Goal: Task Accomplishment & Management: Complete application form

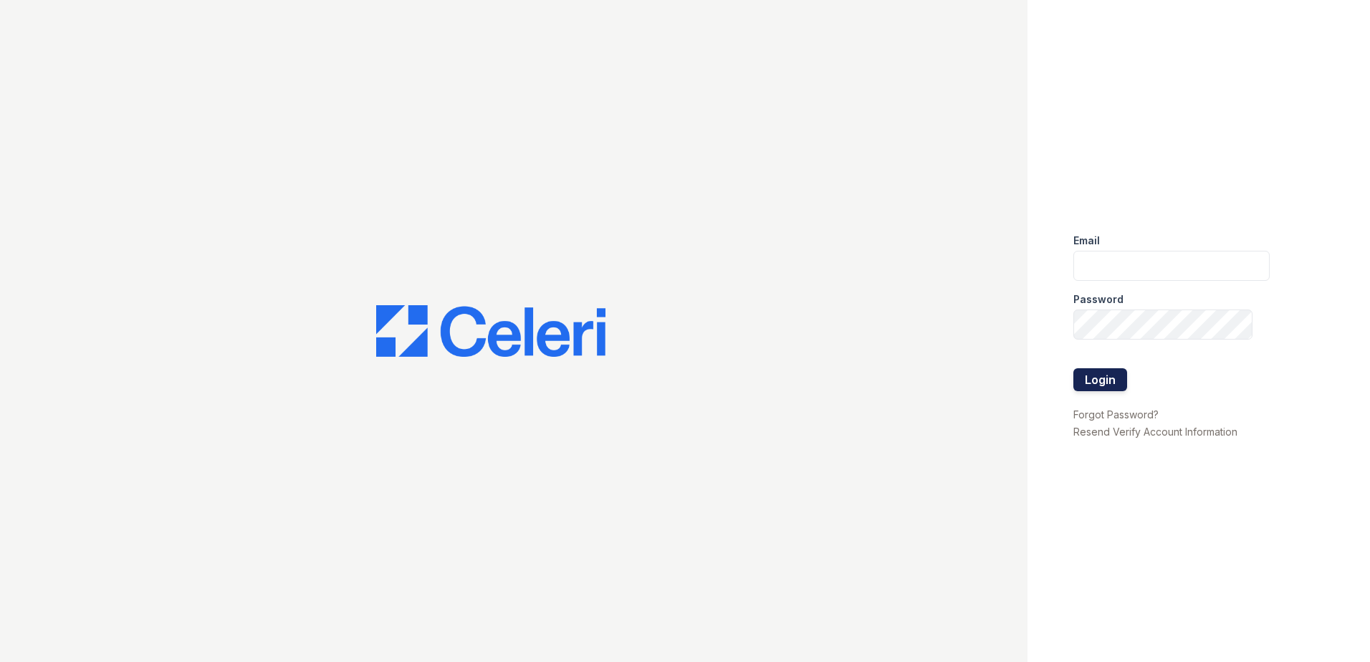
type input "tmarshall@trinity-pm.com"
click at [1089, 380] on button "Login" at bounding box center [1100, 379] width 54 height 23
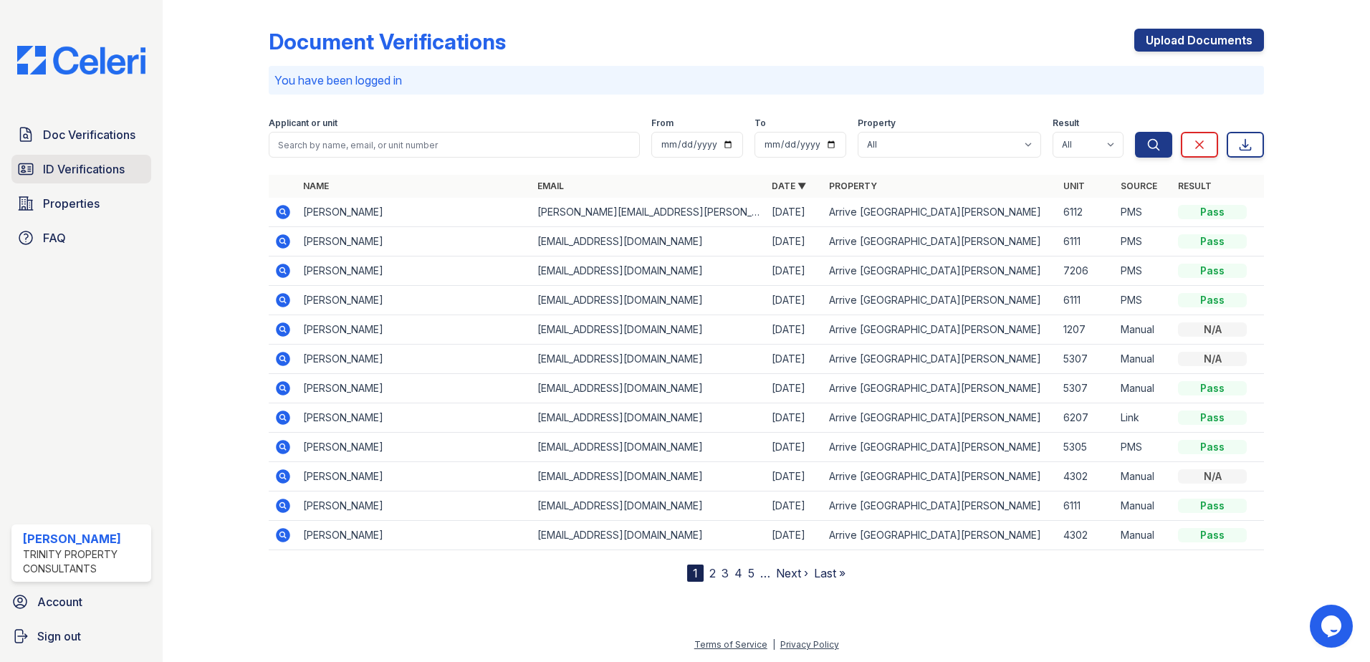
click at [64, 168] on span "ID Verifications" at bounding box center [84, 168] width 82 height 17
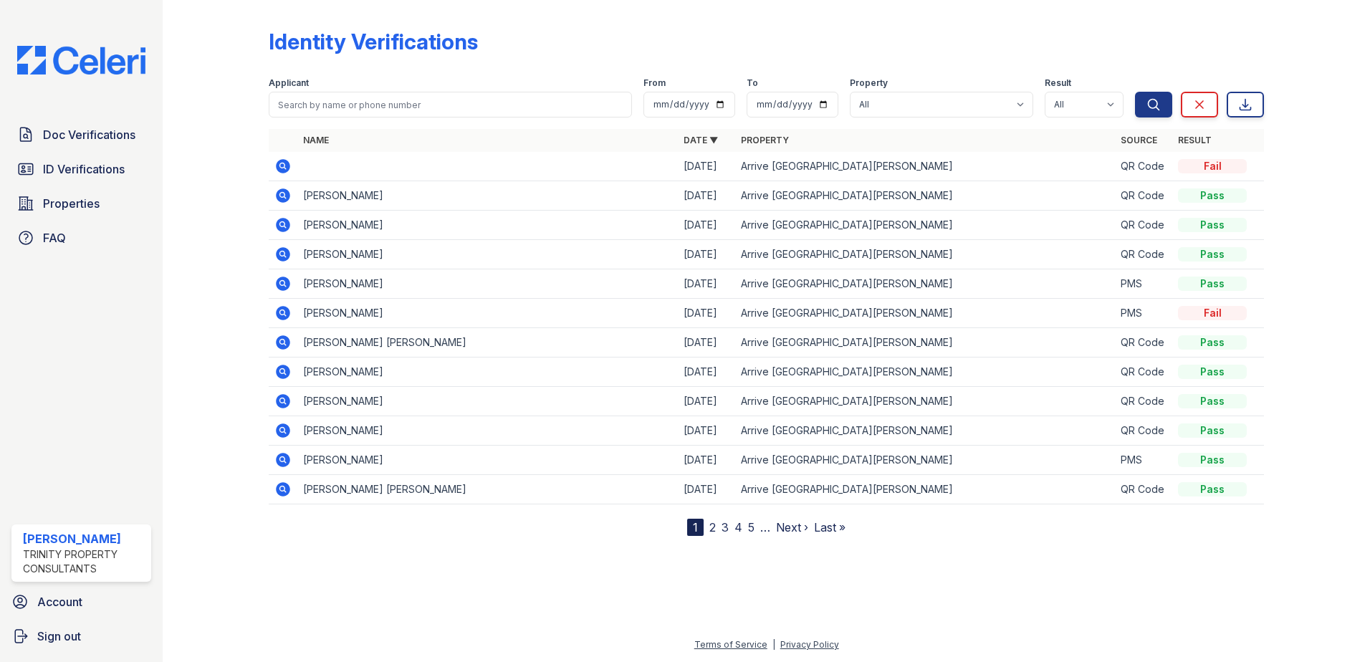
click at [95, 135] on span "Doc Verifications" at bounding box center [89, 134] width 92 height 17
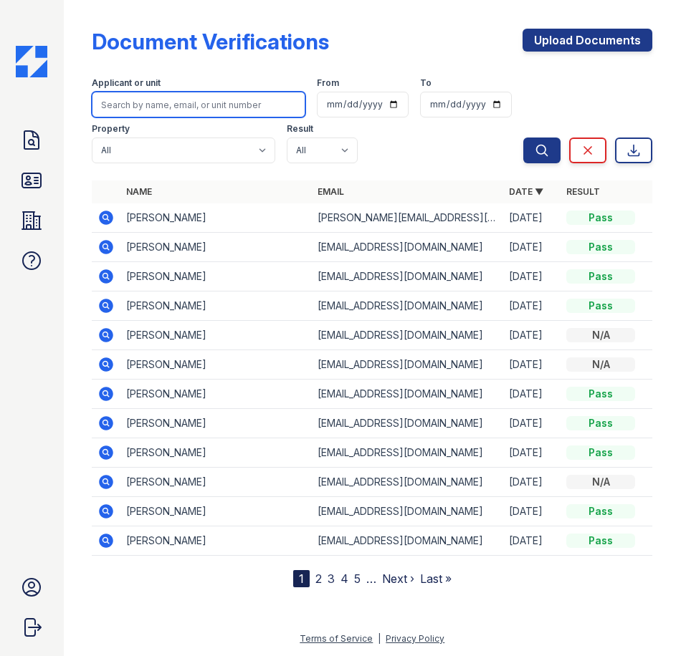
click at [170, 106] on input "search" at bounding box center [198, 105] width 213 height 26
type input "Jailene Hernandez"
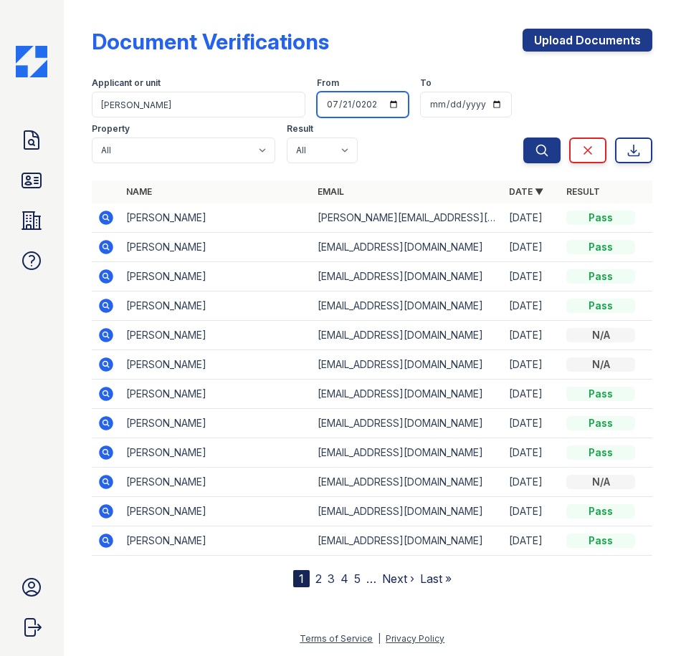
type input "2025-07-21"
type input "2025-03-08"
click at [599, 39] on link "Upload Documents" at bounding box center [587, 40] width 130 height 23
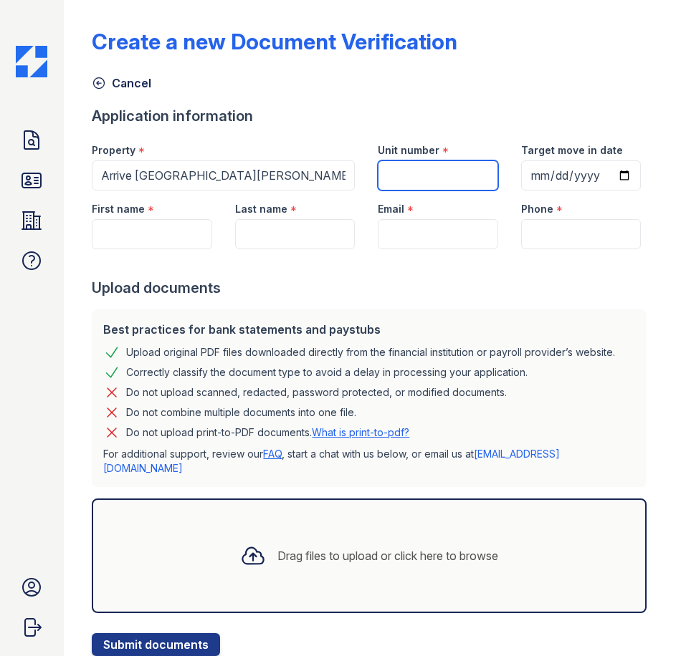
click at [409, 163] on input "Unit number" at bounding box center [438, 175] width 120 height 30
type input "6111"
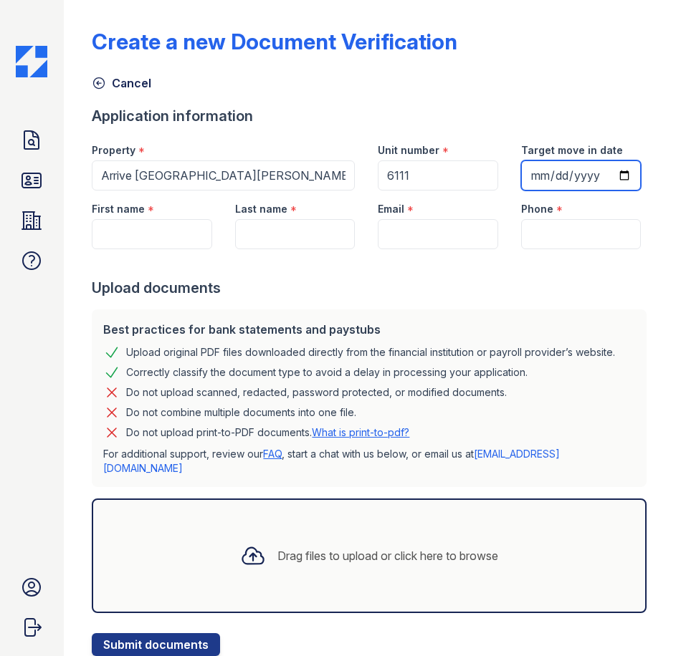
type input "0005-10-15"
type input "2025-10-15"
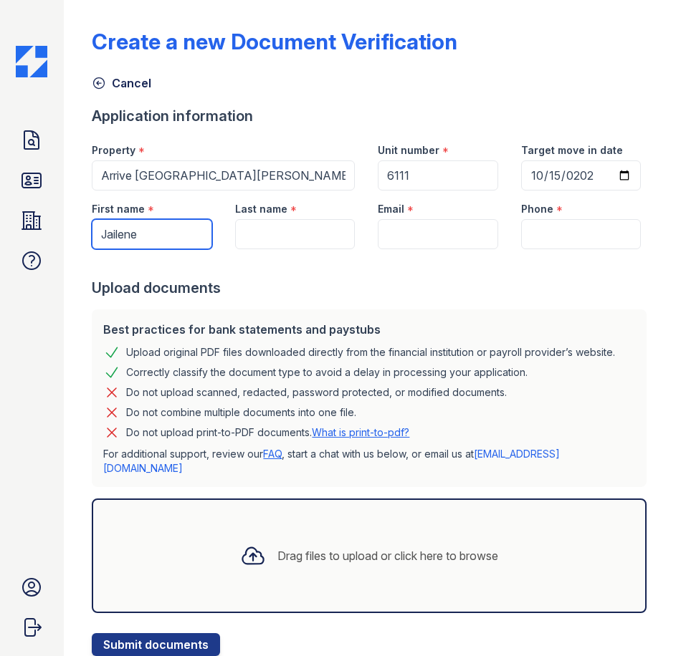
type input "Jailene"
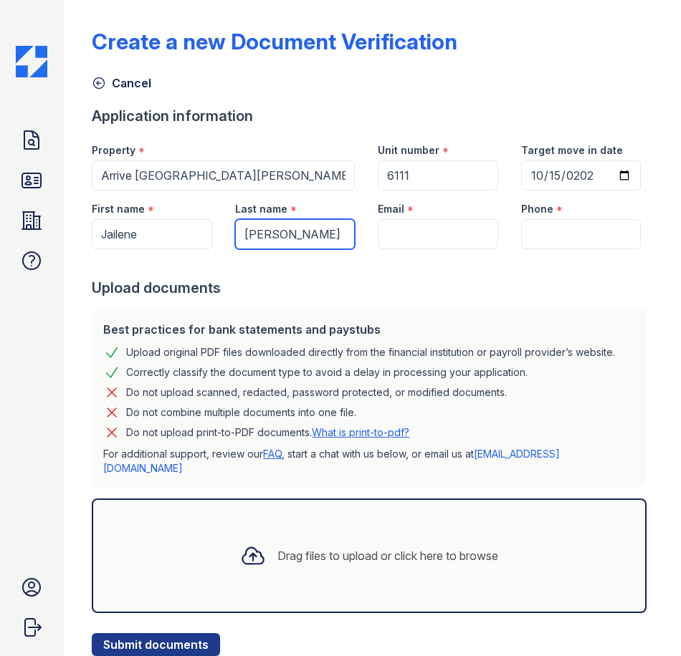
type input "Hernandez"
click at [403, 249] on input "Email" at bounding box center [438, 234] width 120 height 30
paste input "hjailene27@gmail.com"
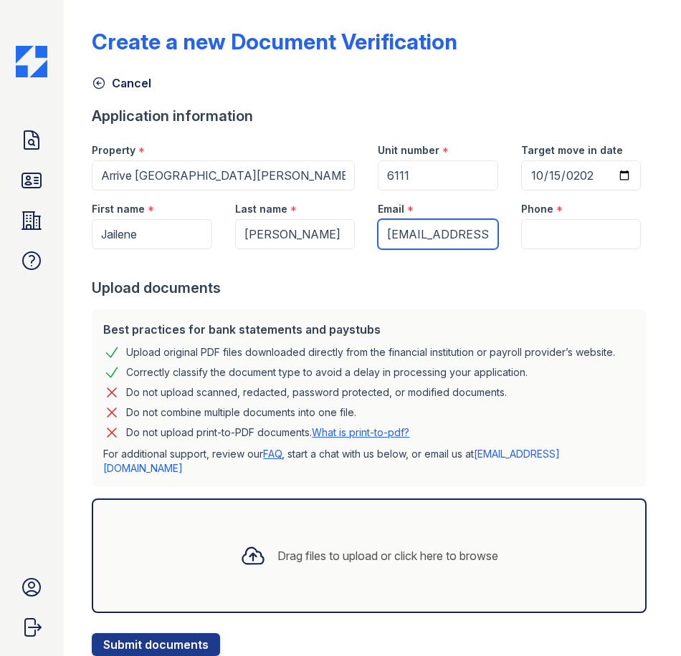
scroll to position [0, 22]
type input "hjailene27@gmail.com"
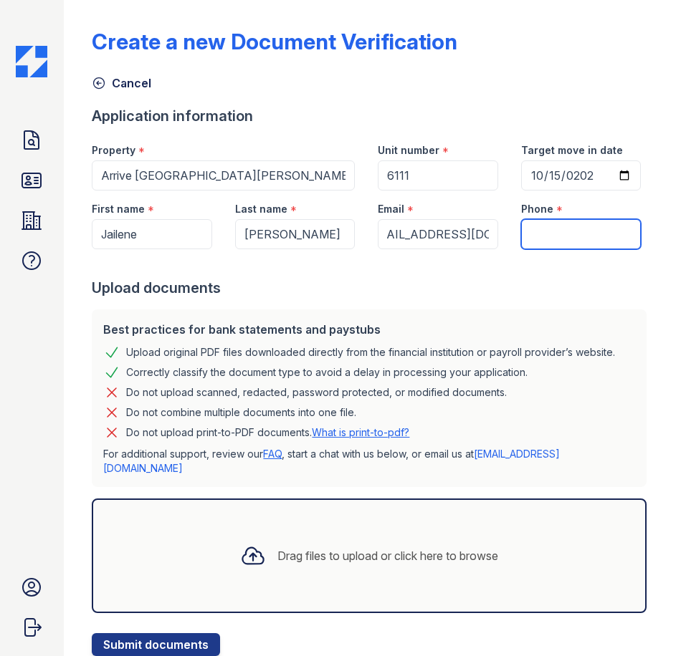
click at [566, 249] on input "Phone" at bounding box center [581, 234] width 120 height 30
type input "201-989-3278"
click at [305, 298] on div "Upload documents" at bounding box center [372, 288] width 560 height 20
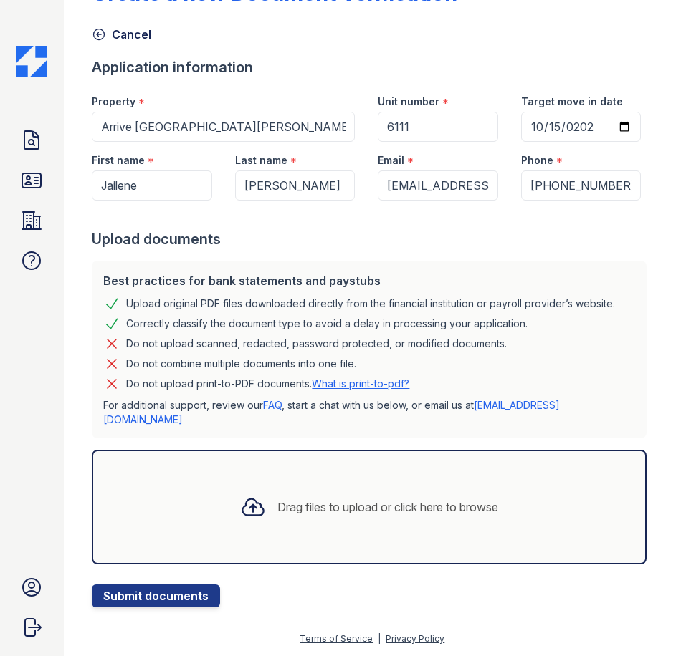
scroll to position [93, 0]
click at [229, 484] on div "Drag files to upload or click here to browse" at bounding box center [369, 507] width 281 height 49
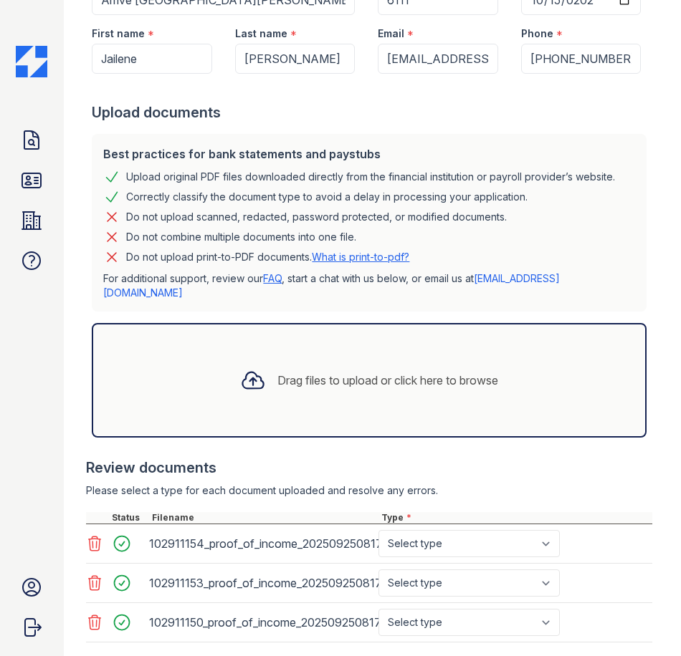
scroll to position [307, 0]
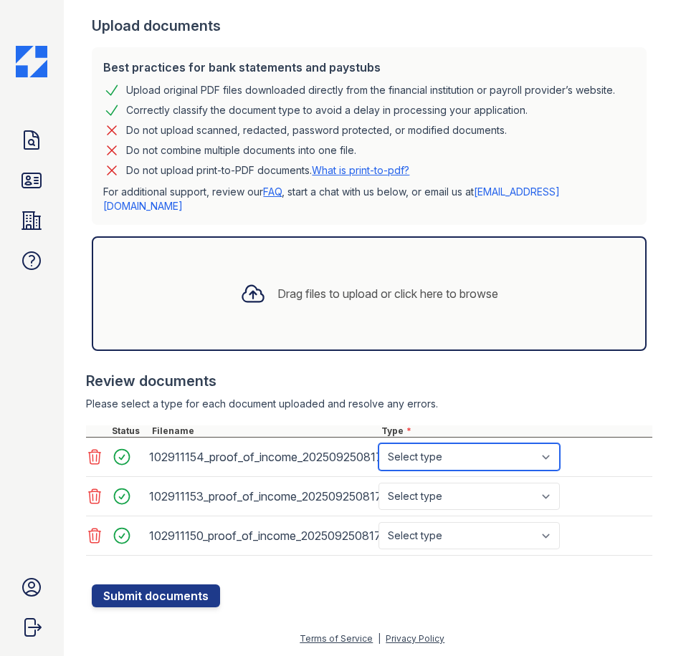
click at [495, 456] on select "Select type Paystub Bank Statement Offer Letter Tax Documents Benefit Award Let…" at bounding box center [468, 456] width 181 height 27
select select "paystub"
click at [378, 443] on select "Select type Paystub Bank Statement Offer Letter Tax Documents Benefit Award Let…" at bounding box center [468, 456] width 181 height 27
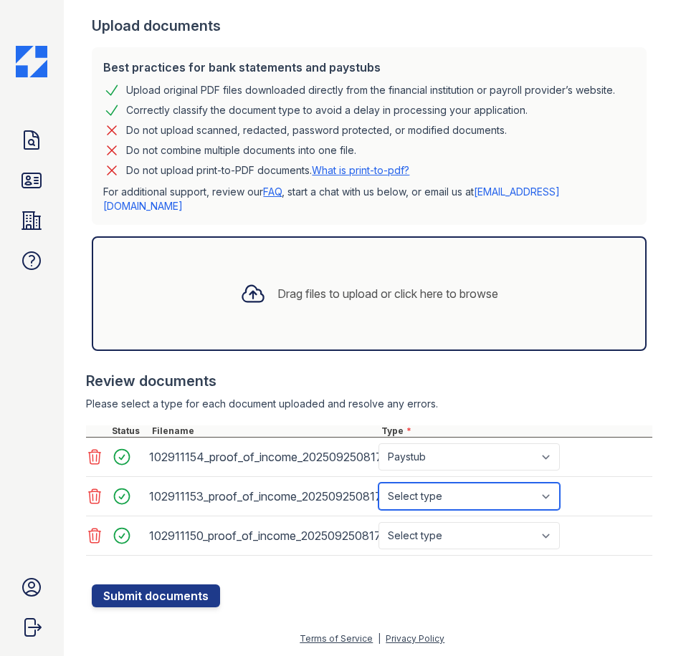
click at [469, 500] on select "Select type Paystub Bank Statement Offer Letter Tax Documents Benefit Award Let…" at bounding box center [468, 496] width 181 height 27
select select "paystub"
click at [378, 483] on select "Select type Paystub Bank Statement Offer Letter Tax Documents Benefit Award Let…" at bounding box center [468, 496] width 181 height 27
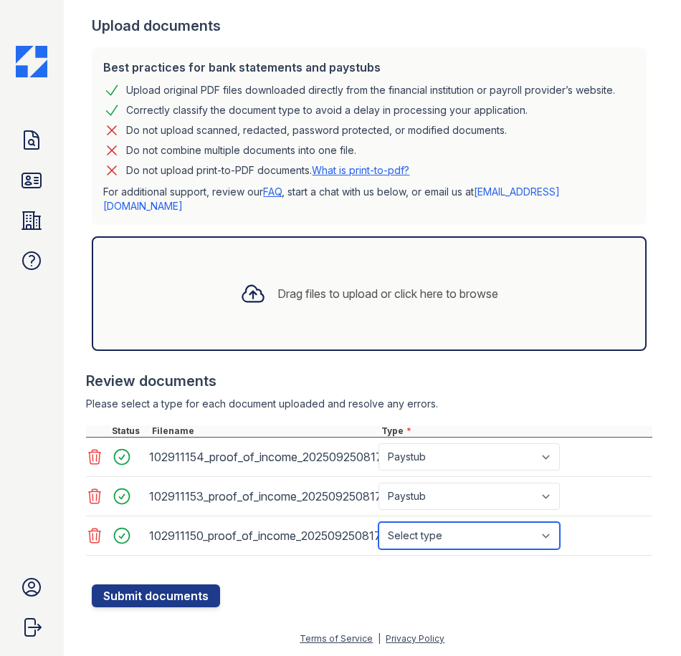
click at [458, 530] on select "Select type Paystub Bank Statement Offer Letter Tax Documents Benefit Award Let…" at bounding box center [468, 535] width 181 height 27
select select "paystub"
click at [378, 522] on select "Select type Paystub Bank Statement Offer Letter Tax Documents Benefit Award Let…" at bounding box center [468, 535] width 181 height 27
click at [356, 578] on div at bounding box center [372, 577] width 560 height 14
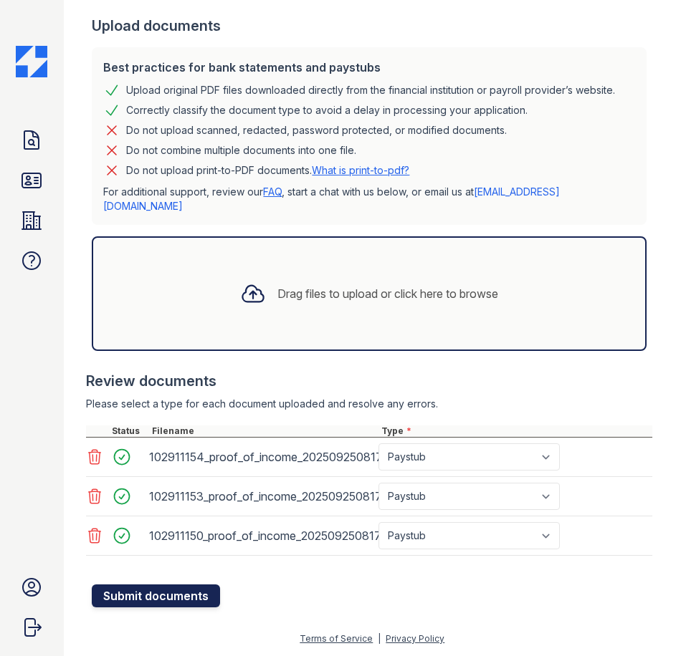
click at [143, 590] on button "Submit documents" at bounding box center [156, 596] width 128 height 23
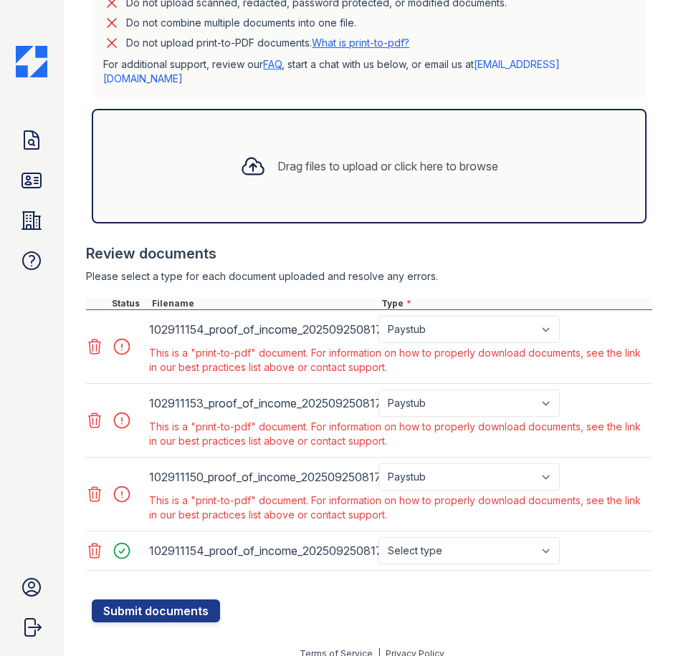
scroll to position [489, 0]
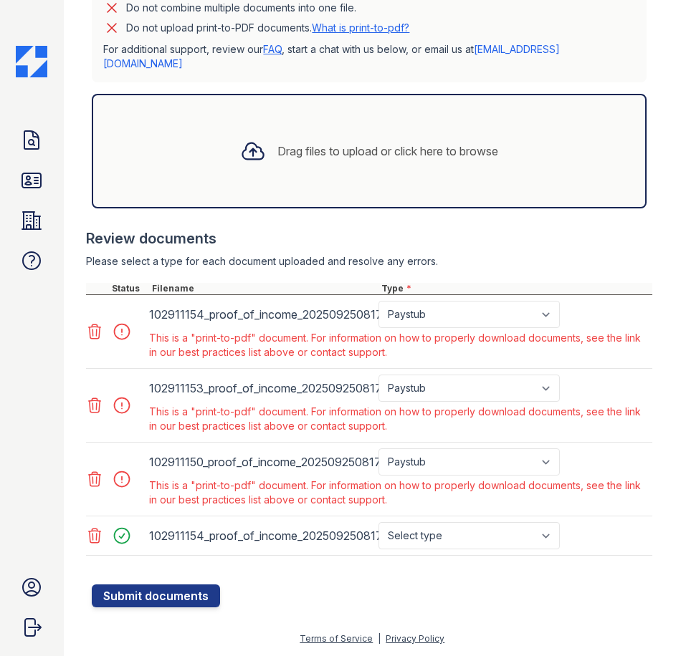
click at [89, 479] on icon at bounding box center [94, 479] width 17 height 17
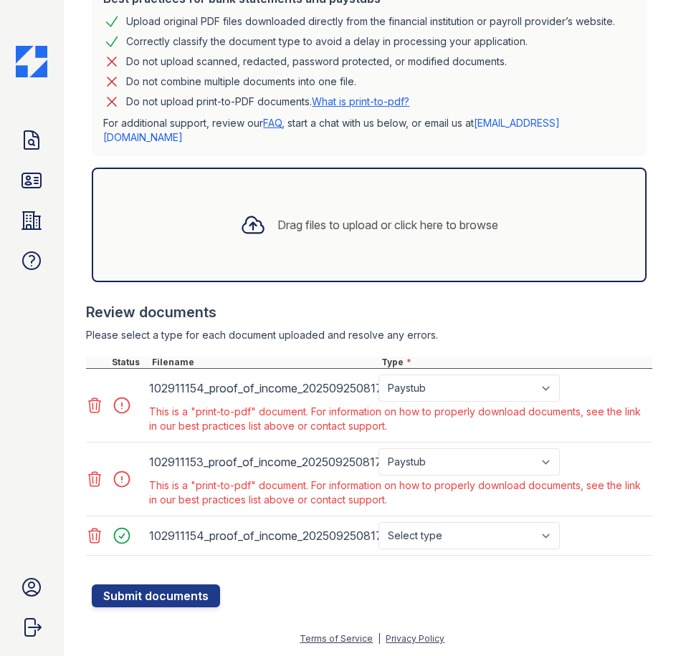
click at [97, 471] on icon at bounding box center [94, 479] width 17 height 17
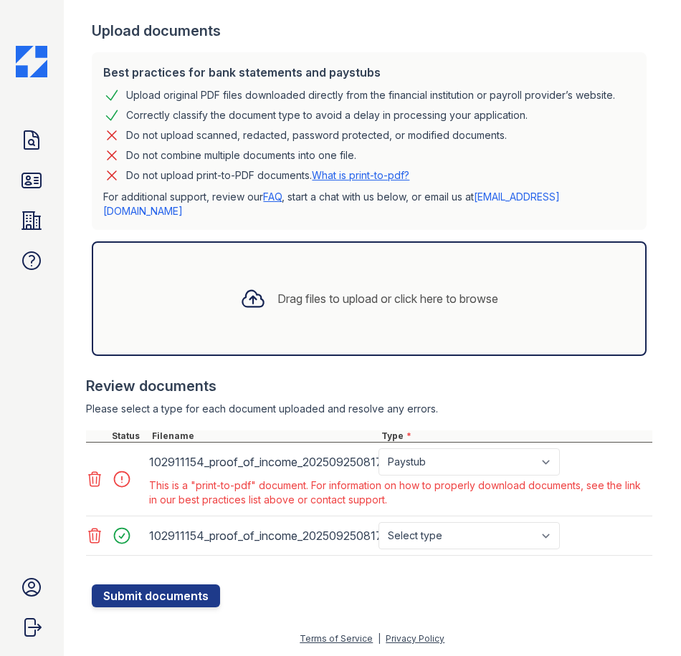
click at [103, 484] on icon at bounding box center [94, 479] width 17 height 17
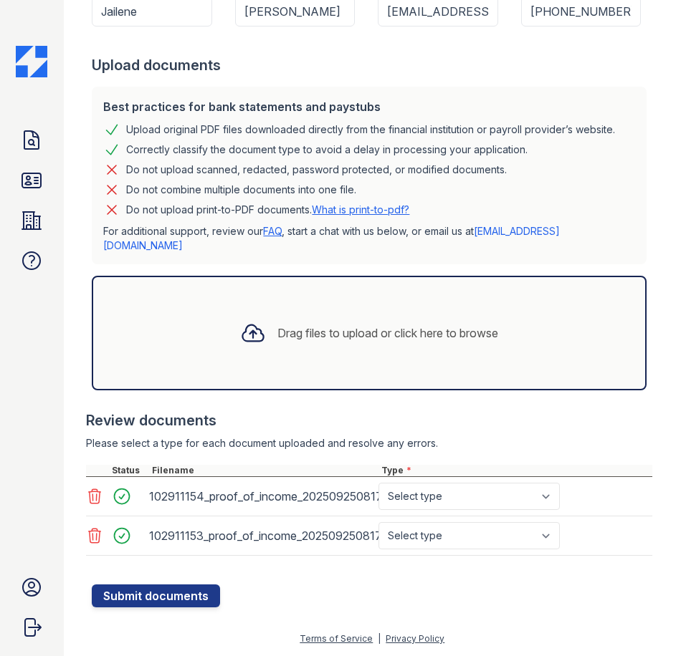
scroll to position [307, 0]
click at [391, 496] on select "Select type Paystub Bank Statement Offer Letter Tax Documents Benefit Award Let…" at bounding box center [468, 496] width 181 height 27
select select "paystub"
click at [378, 483] on select "Select type Paystub Bank Statement Offer Letter Tax Documents Benefit Award Let…" at bounding box center [468, 496] width 181 height 27
drag, startPoint x: 406, startPoint y: 532, endPoint x: 405, endPoint y: 539, distance: 7.2
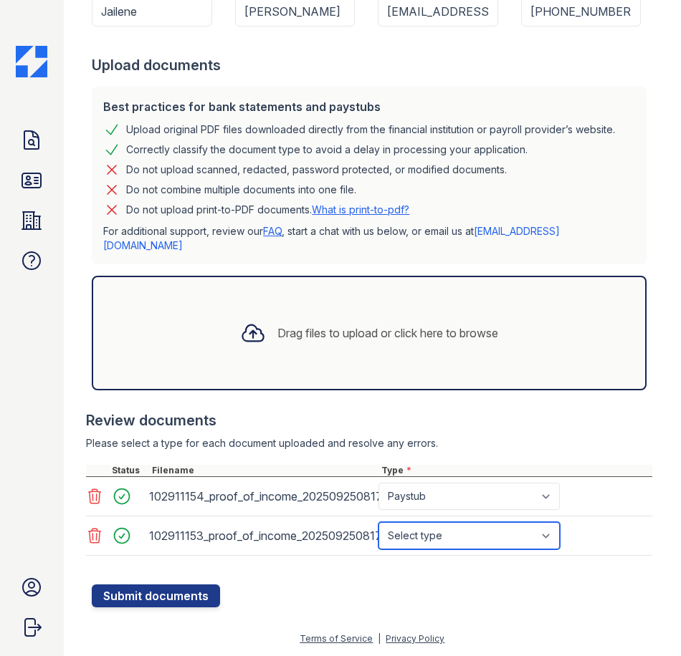
click at [406, 532] on select "Select type Paystub Bank Statement Offer Letter Tax Documents Benefit Award Let…" at bounding box center [468, 535] width 181 height 27
select select "paystub"
click at [378, 522] on select "Select type Paystub Bank Statement Offer Letter Tax Documents Benefit Award Let…" at bounding box center [468, 535] width 181 height 27
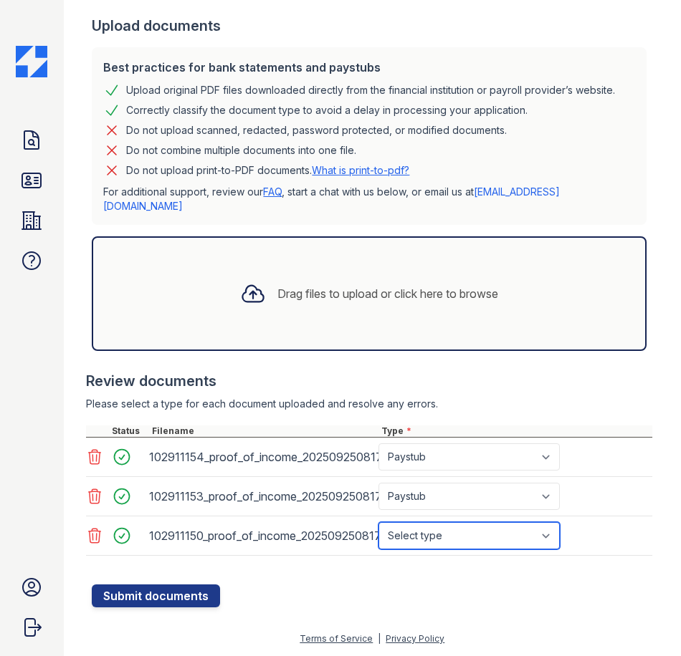
click at [453, 549] on select "Select type Paystub Bank Statement Offer Letter Tax Documents Benefit Award Let…" at bounding box center [468, 535] width 181 height 27
select select "paystub"
click at [378, 549] on select "Select type Paystub Bank Statement Offer Letter Tax Documents Benefit Award Let…" at bounding box center [468, 535] width 181 height 27
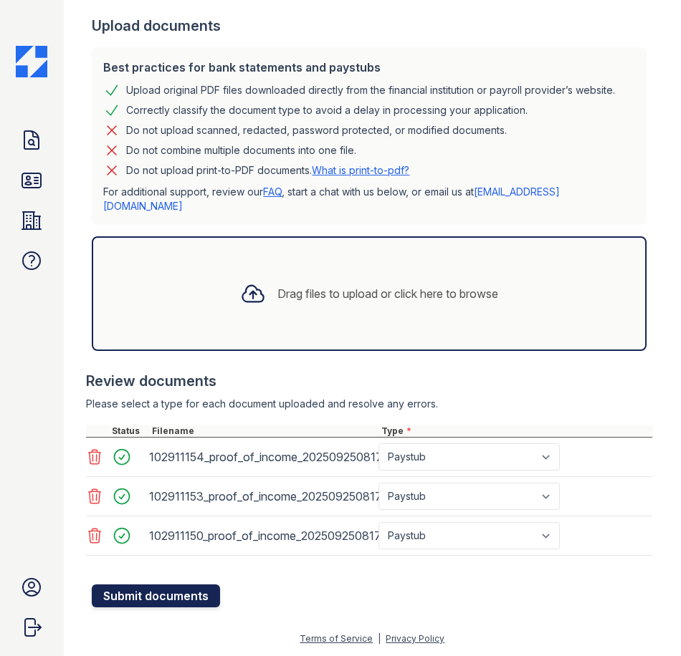
click at [192, 607] on button "Submit documents" at bounding box center [156, 596] width 128 height 23
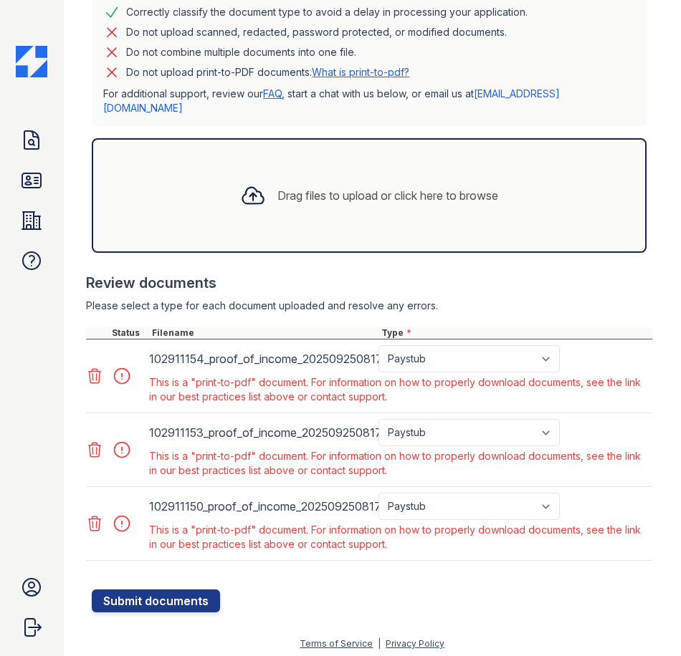
scroll to position [235, 0]
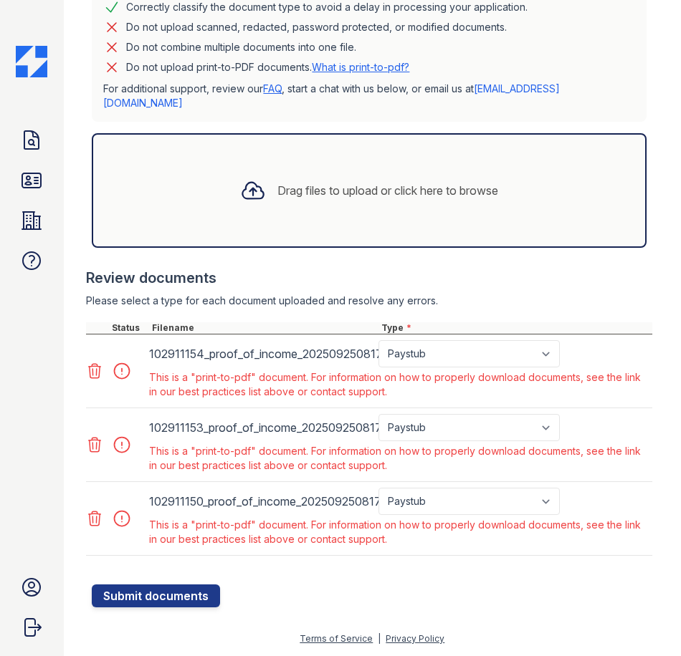
click at [90, 367] on icon at bounding box center [95, 371] width 12 height 14
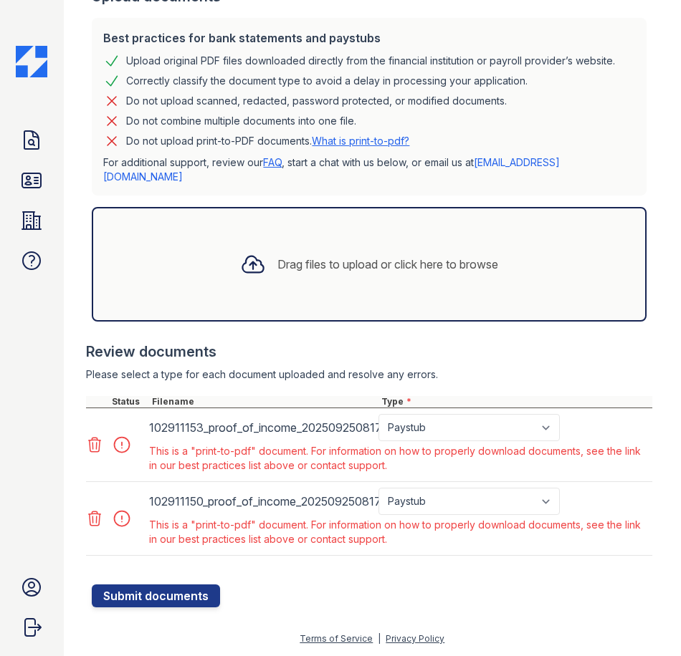
click at [96, 442] on icon at bounding box center [94, 444] width 17 height 17
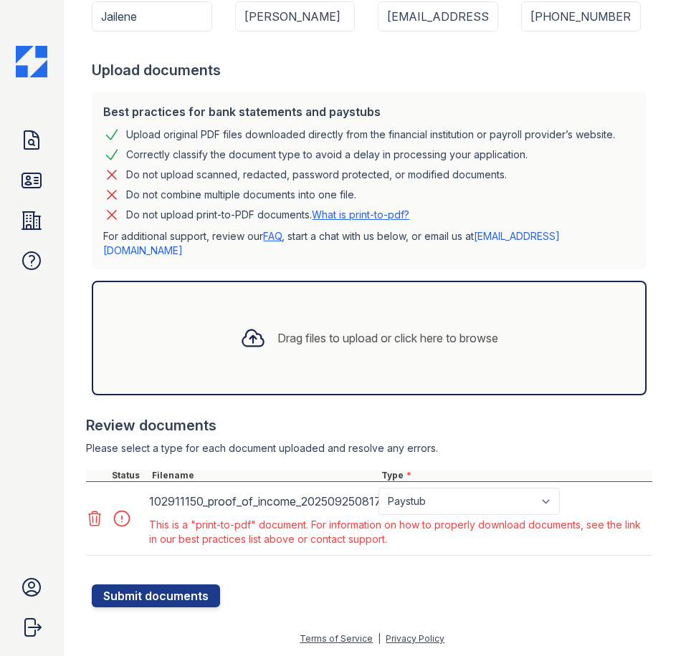
click at [89, 517] on icon at bounding box center [94, 518] width 17 height 17
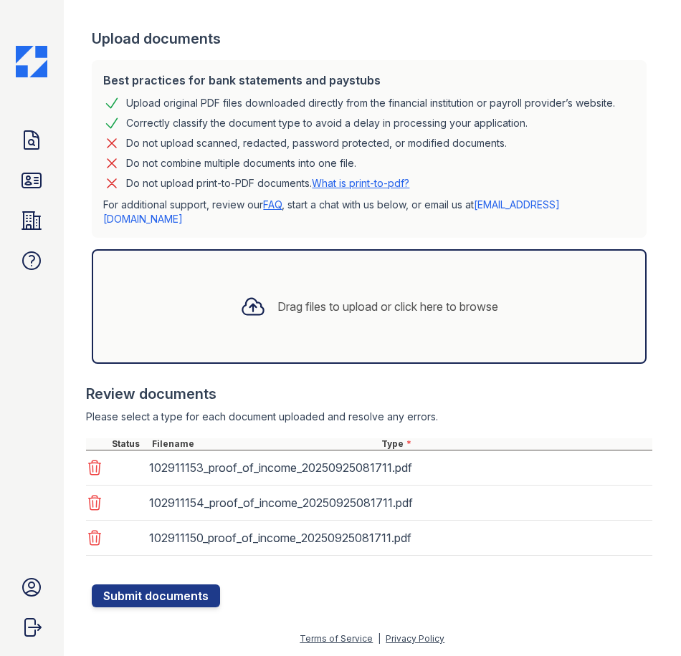
scroll to position [334, 0]
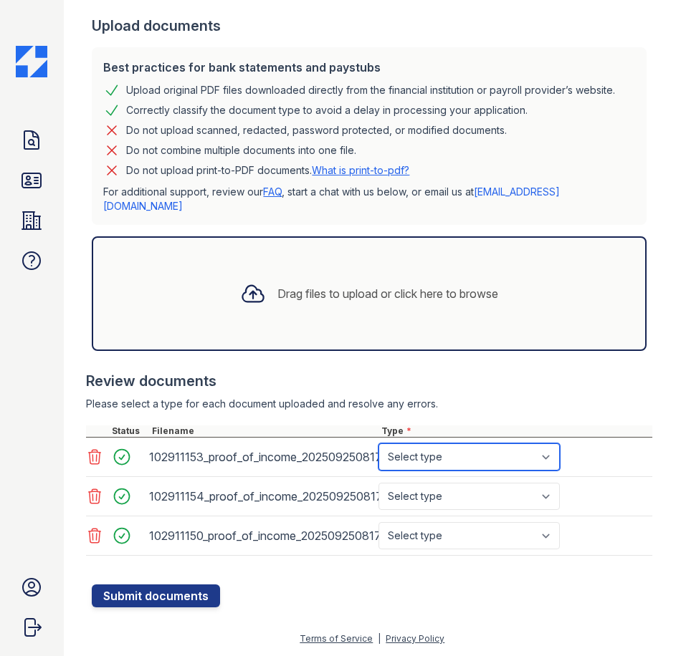
click at [477, 471] on select "Select type Paystub Bank Statement Offer Letter Tax Documents Benefit Award Let…" at bounding box center [468, 456] width 181 height 27
select select "paystub"
click at [378, 456] on select "Select type Paystub Bank Statement Offer Letter Tax Documents Benefit Award Let…" at bounding box center [468, 456] width 181 height 27
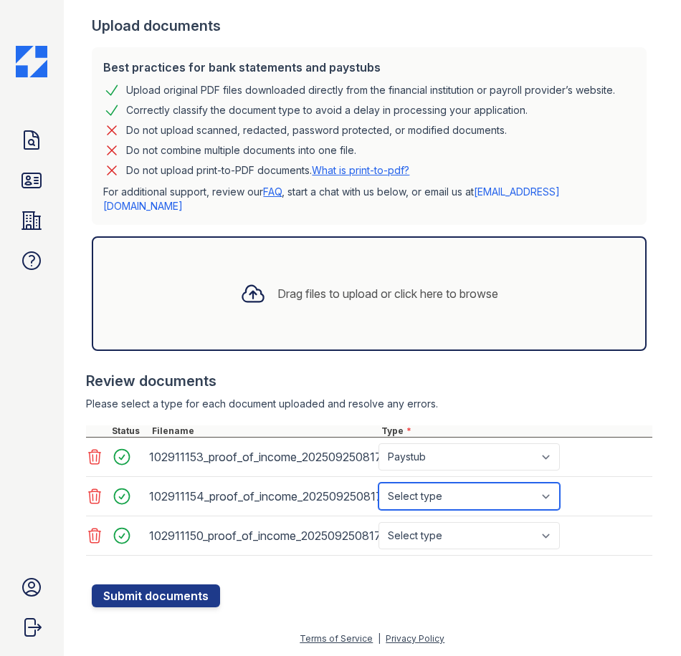
click at [467, 505] on select "Select type Paystub Bank Statement Offer Letter Tax Documents Benefit Award Let…" at bounding box center [468, 496] width 181 height 27
select select "paystub"
click at [378, 496] on select "Select type Paystub Bank Statement Offer Letter Tax Documents Benefit Award Let…" at bounding box center [468, 496] width 181 height 27
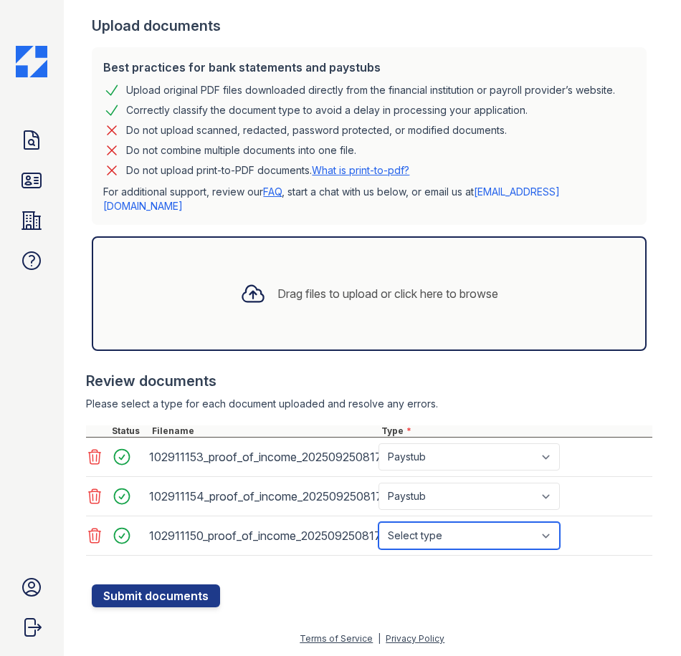
drag, startPoint x: 450, startPoint y: 553, endPoint x: 446, endPoint y: 535, distance: 18.4
click at [447, 549] on select "Select type Paystub Bank Statement Offer Letter Tax Documents Benefit Award Let…" at bounding box center [468, 535] width 181 height 27
select select "paystub"
click at [378, 535] on select "Select type Paystub Bank Statement Offer Letter Tax Documents Benefit Award Let…" at bounding box center [468, 535] width 181 height 27
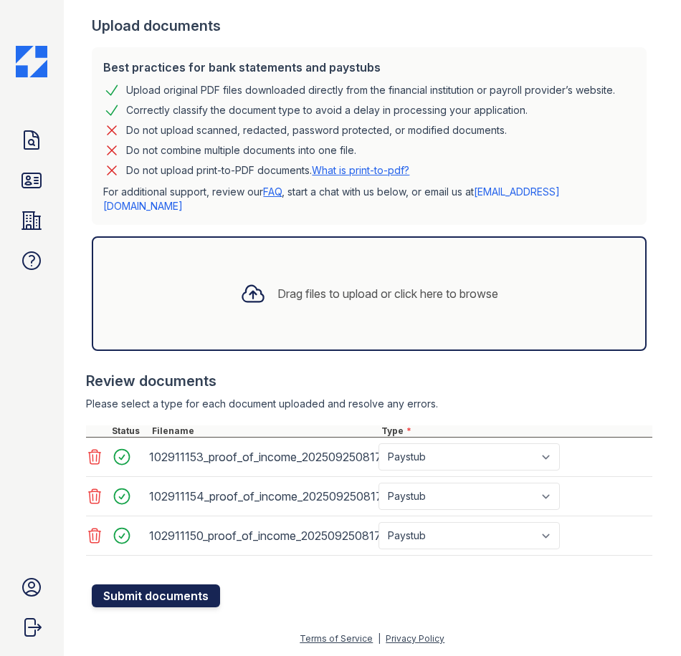
click at [178, 607] on button "Submit documents" at bounding box center [156, 596] width 128 height 23
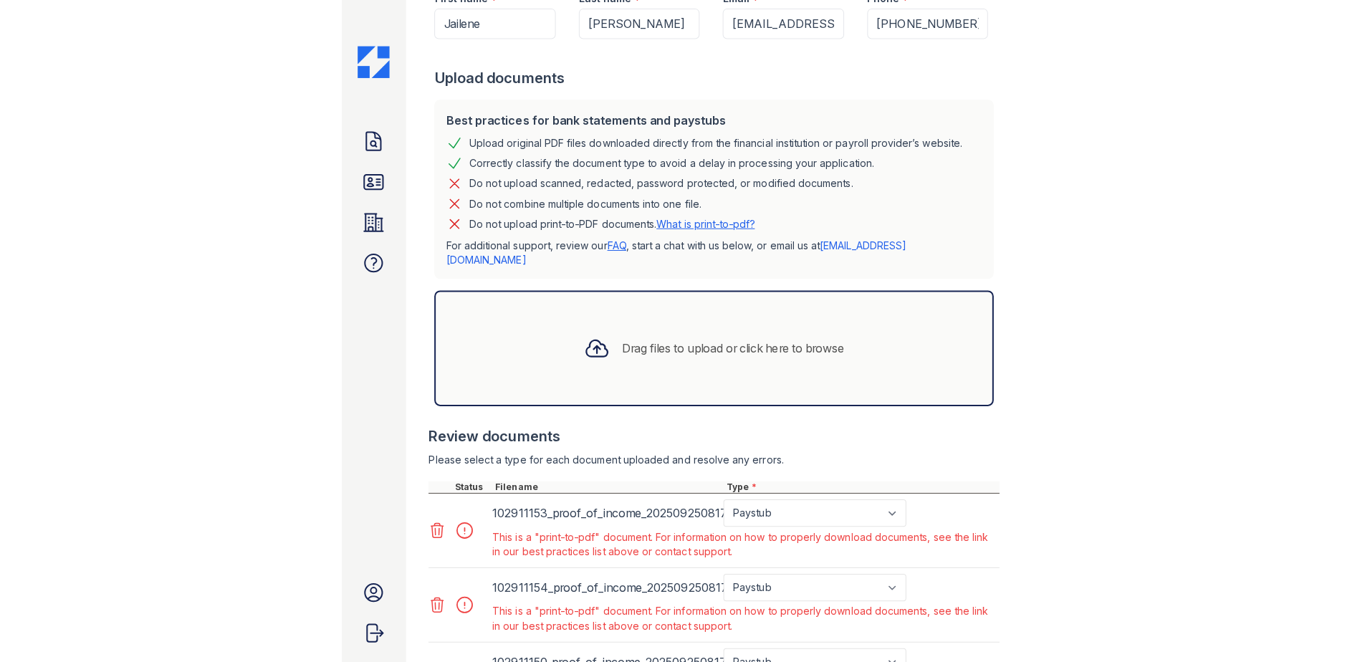
scroll to position [20, 0]
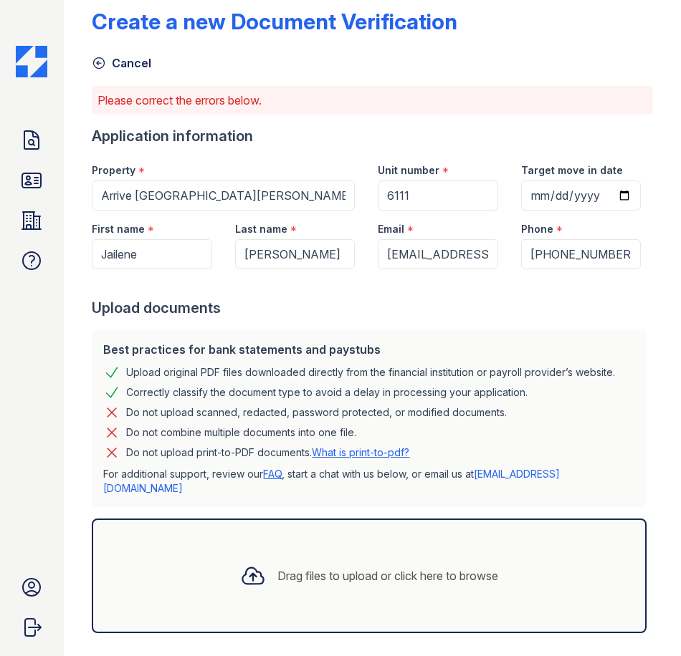
click at [31, 80] on div "Doc Verifications ID Verifications Properties FAQ TJ Marshall Trinity Property …" at bounding box center [32, 328] width 64 height 656
click at [47, 154] on link "Doc Verifications" at bounding box center [31, 140] width 34 height 34
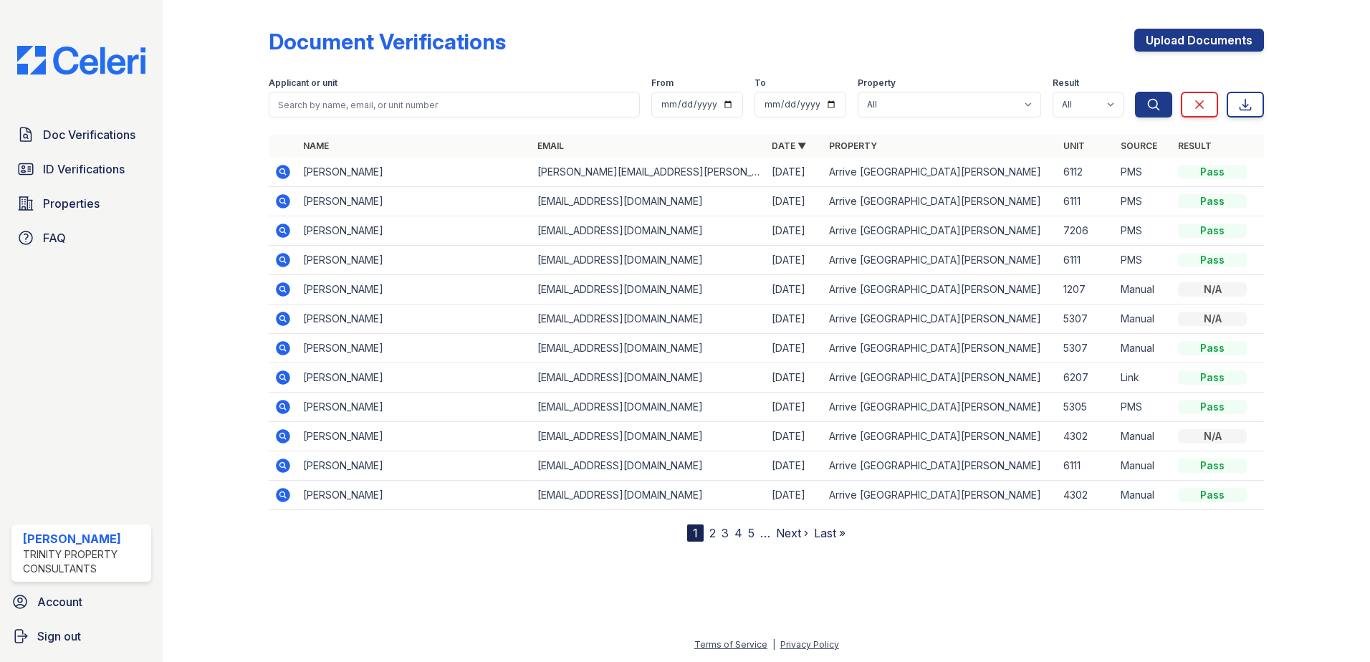
click at [623, 41] on div "Document Verifications Upload Documents" at bounding box center [766, 47] width 995 height 37
drag, startPoint x: 1062, startPoint y: 29, endPoint x: 1071, endPoint y: 32, distance: 9.1
click at [1066, 29] on div "Document Verifications Upload Documents" at bounding box center [766, 47] width 995 height 37
click at [77, 178] on link "ID Verifications" at bounding box center [81, 169] width 140 height 29
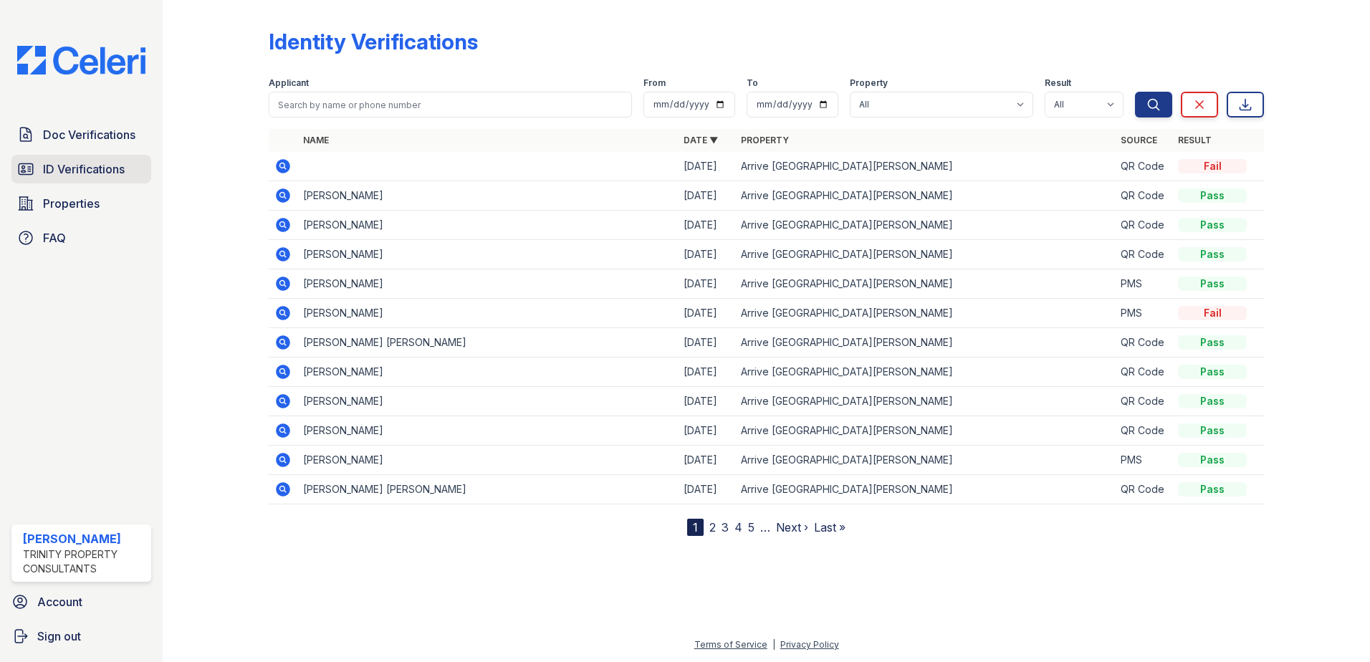
click at [80, 165] on span "ID Verifications" at bounding box center [84, 168] width 82 height 17
click at [64, 160] on span "ID Verifications" at bounding box center [84, 168] width 82 height 17
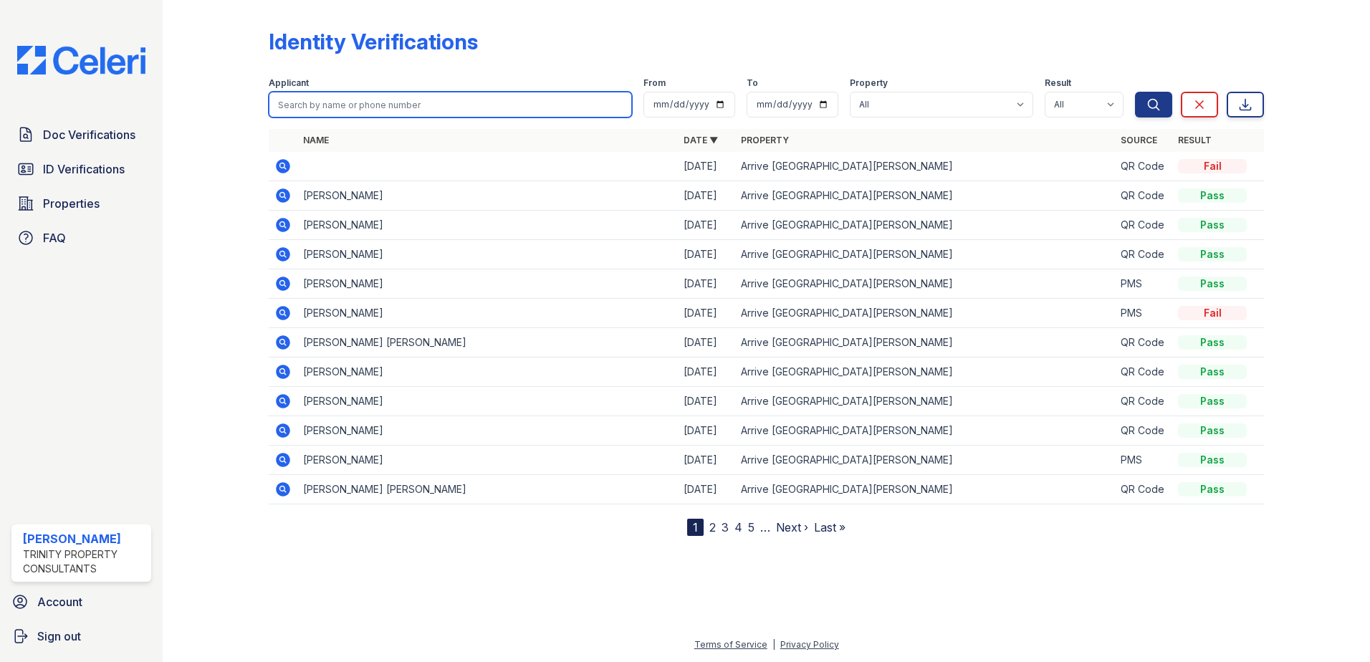
click at [528, 112] on input "search" at bounding box center [450, 105] width 363 height 26
type input "hernandez"
click at [1135, 92] on button "Search" at bounding box center [1153, 105] width 37 height 26
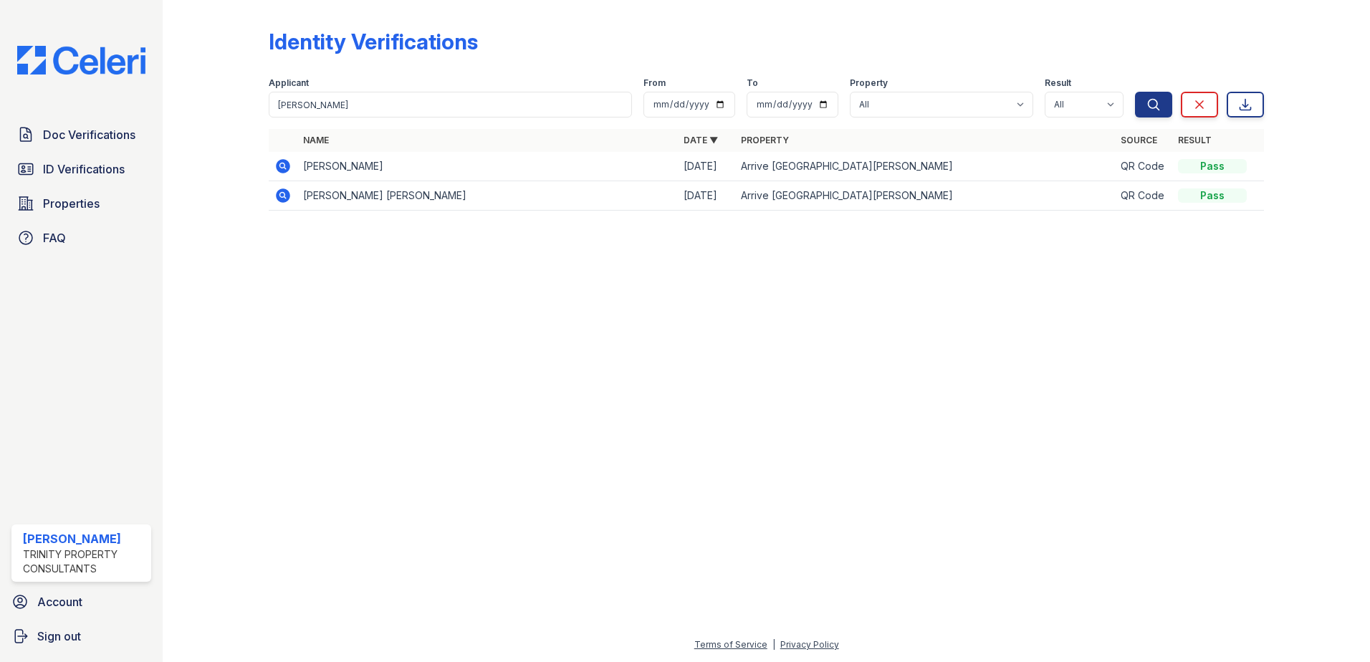
click at [402, 167] on td "JAILENE HERNANDEZ" at bounding box center [487, 166] width 380 height 29
click at [290, 163] on icon at bounding box center [282, 166] width 17 height 17
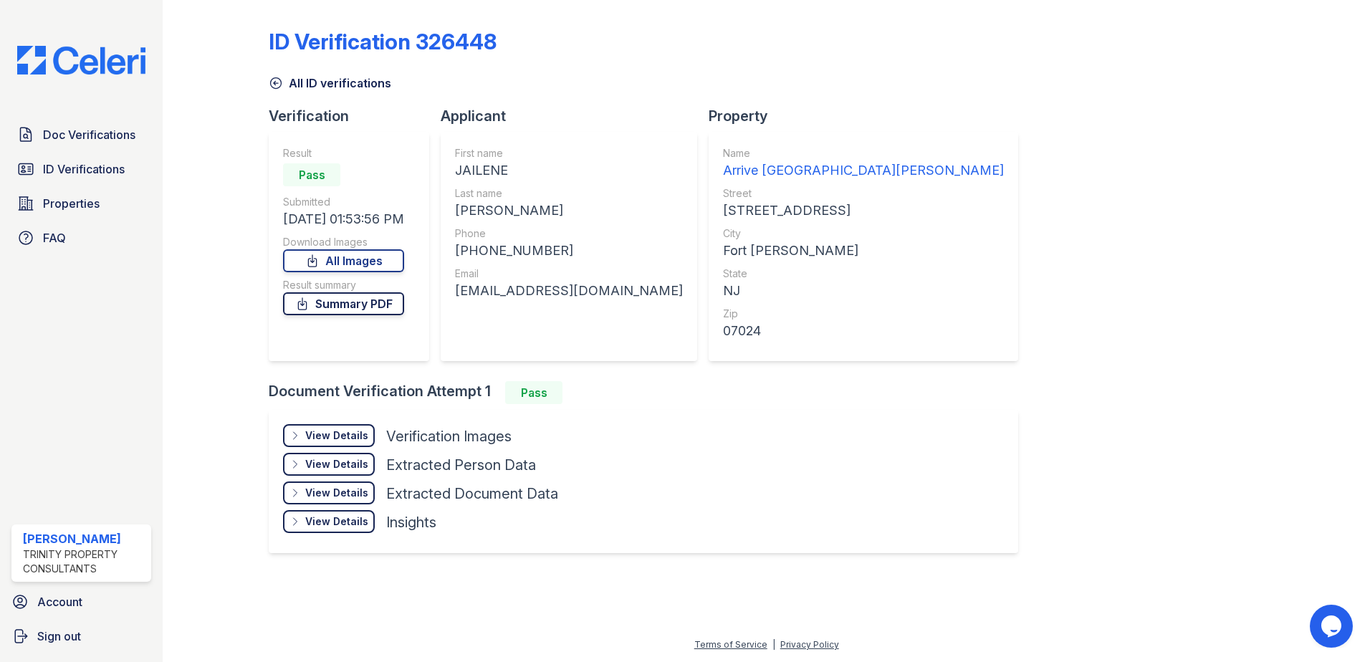
click at [358, 311] on link "Summary PDF" at bounding box center [343, 303] width 121 height 23
click at [112, 178] on span "ID Verifications" at bounding box center [84, 168] width 82 height 17
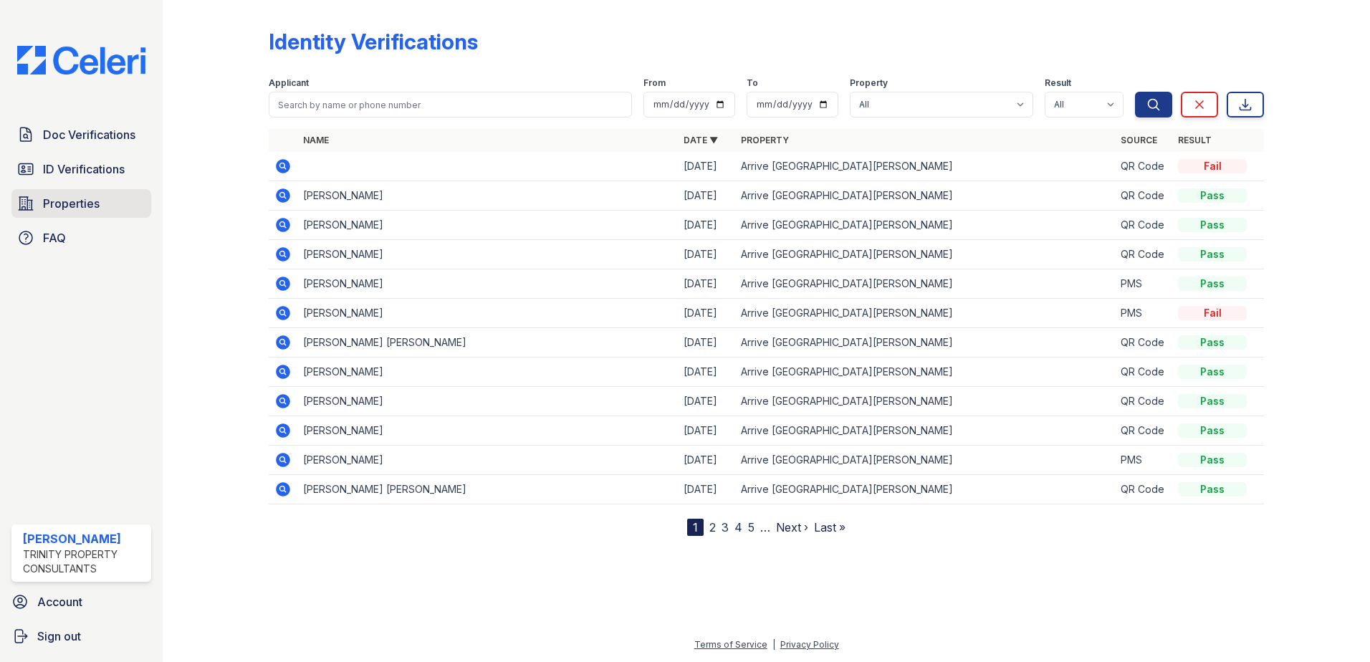
click at [59, 210] on span "Properties" at bounding box center [71, 203] width 57 height 17
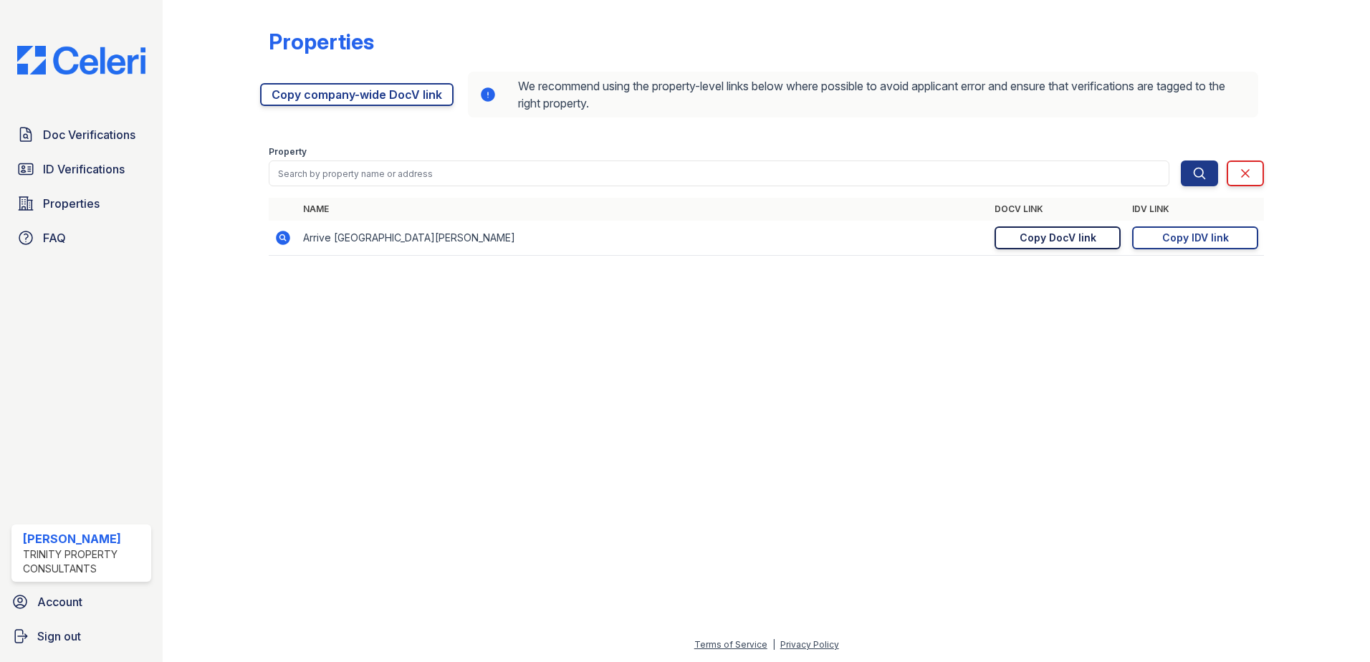
click at [1086, 236] on div "Copy DocV link" at bounding box center [1057, 238] width 77 height 14
click at [41, 155] on link "ID Verifications" at bounding box center [81, 169] width 140 height 29
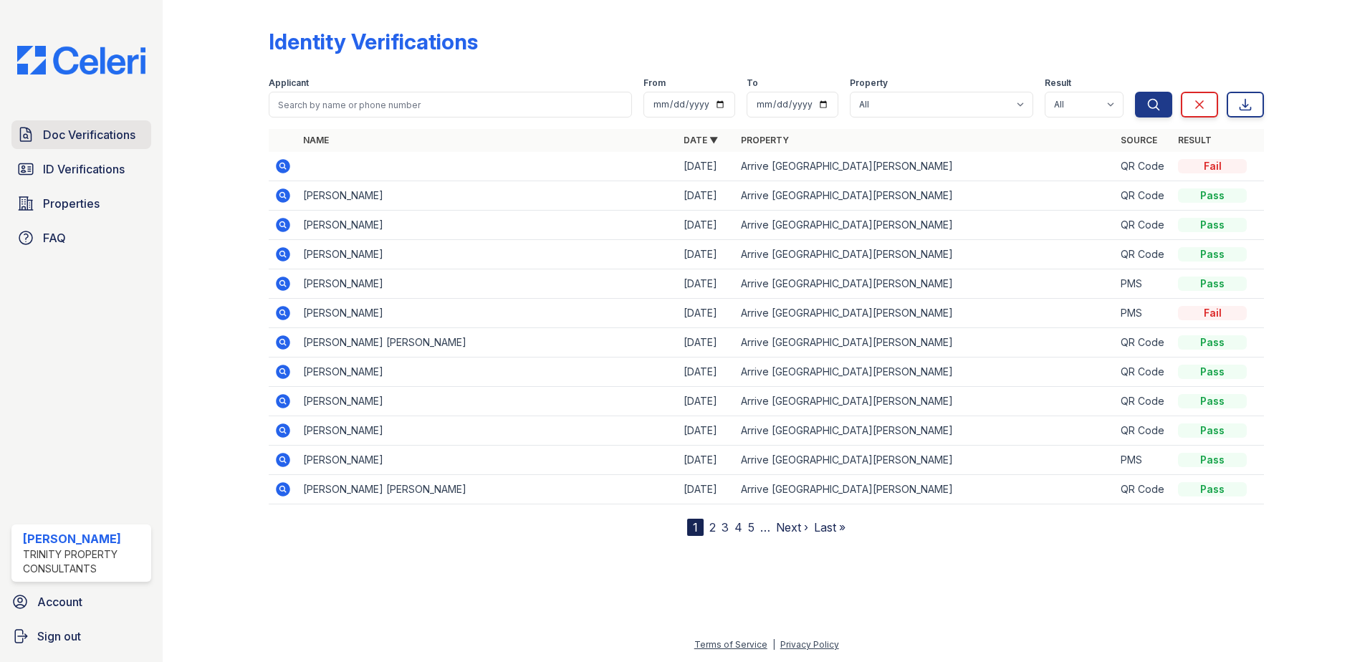
click at [138, 137] on link "Doc Verifications" at bounding box center [81, 134] width 140 height 29
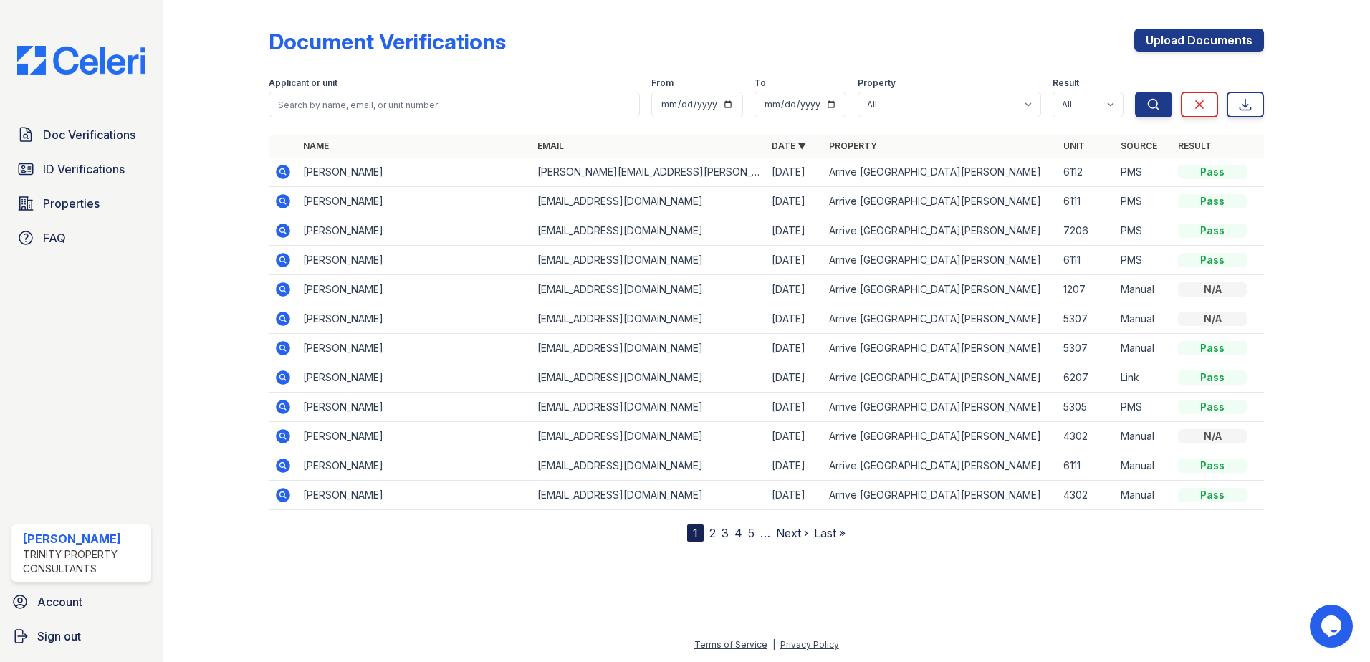
click at [985, 589] on div at bounding box center [766, 600] width 1161 height 72
click at [796, 592] on div at bounding box center [766, 600] width 1161 height 72
click at [686, 606] on div at bounding box center [766, 600] width 1161 height 72
click at [49, 170] on span "ID Verifications" at bounding box center [84, 168] width 82 height 17
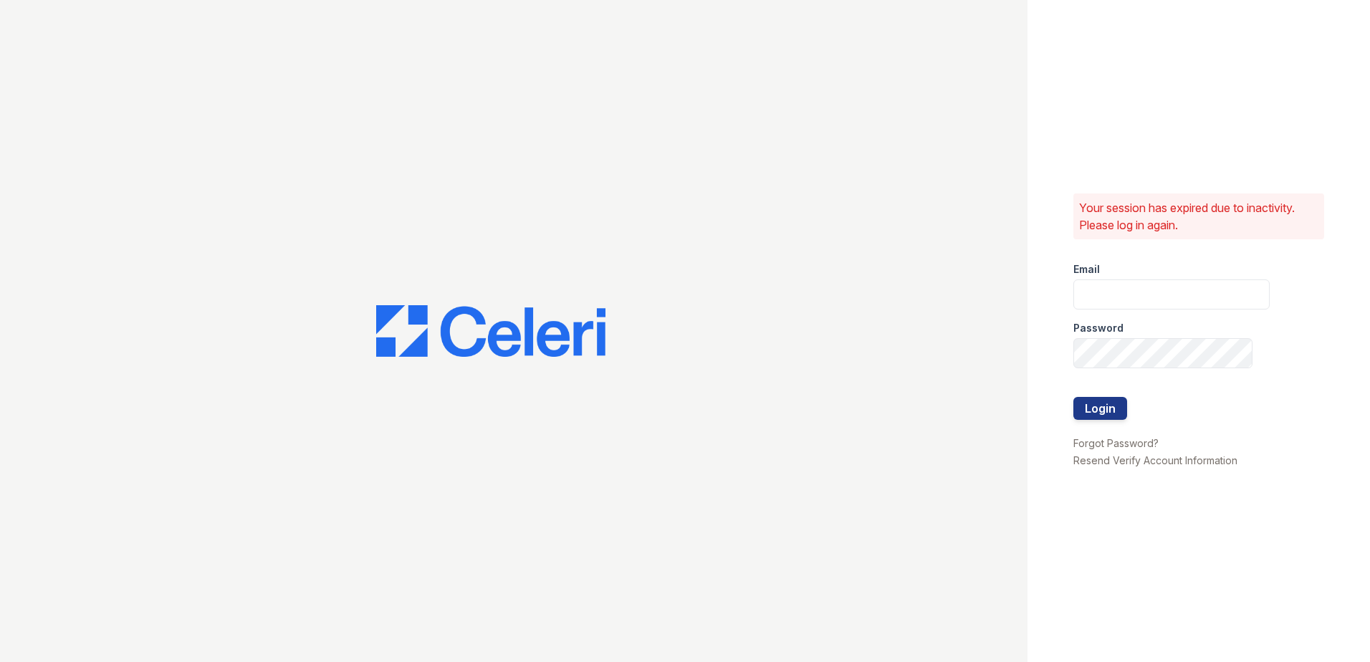
type input "tmarshall@trinity-pm.com"
click at [1100, 415] on button "Login" at bounding box center [1100, 408] width 54 height 23
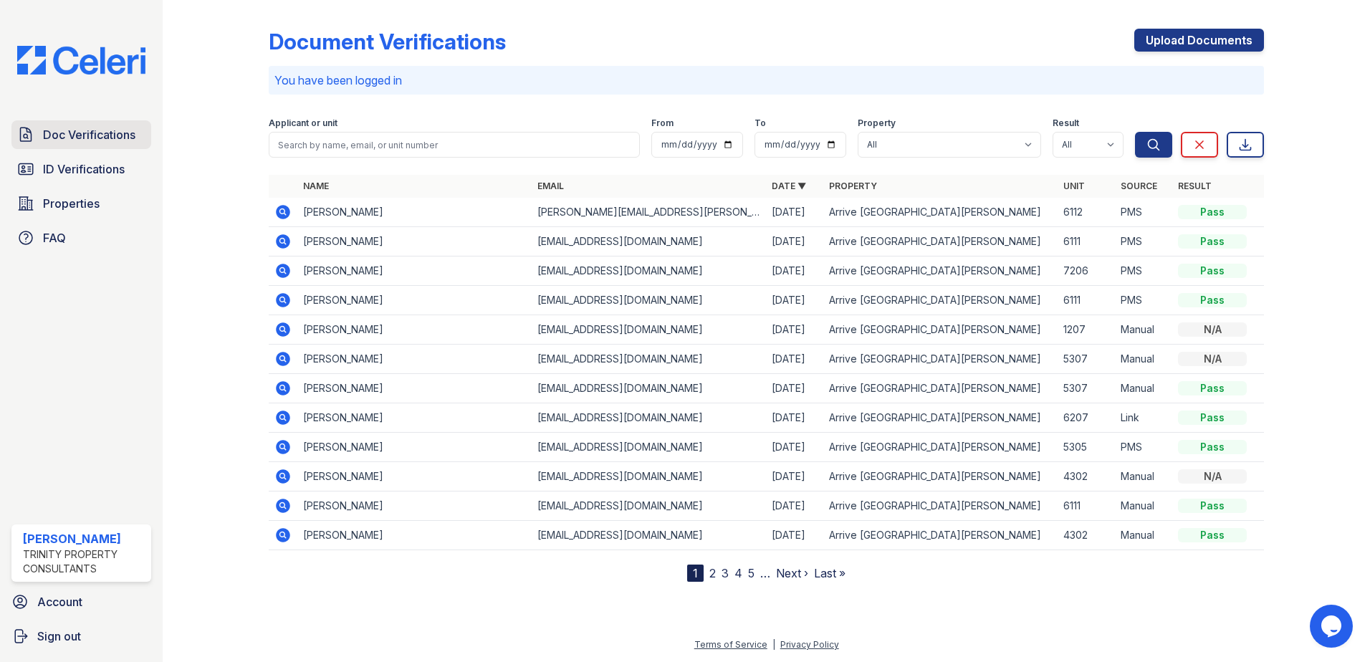
click at [92, 141] on span "Doc Verifications" at bounding box center [89, 134] width 92 height 17
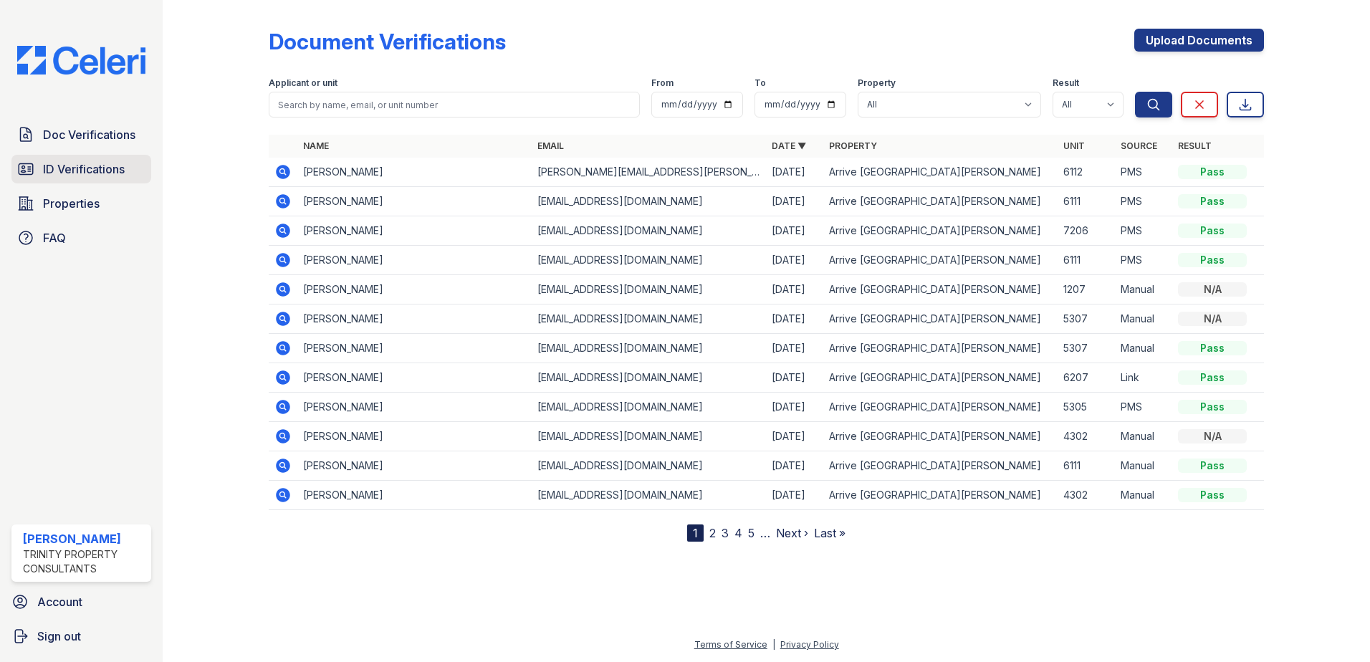
click at [97, 174] on span "ID Verifications" at bounding box center [84, 168] width 82 height 17
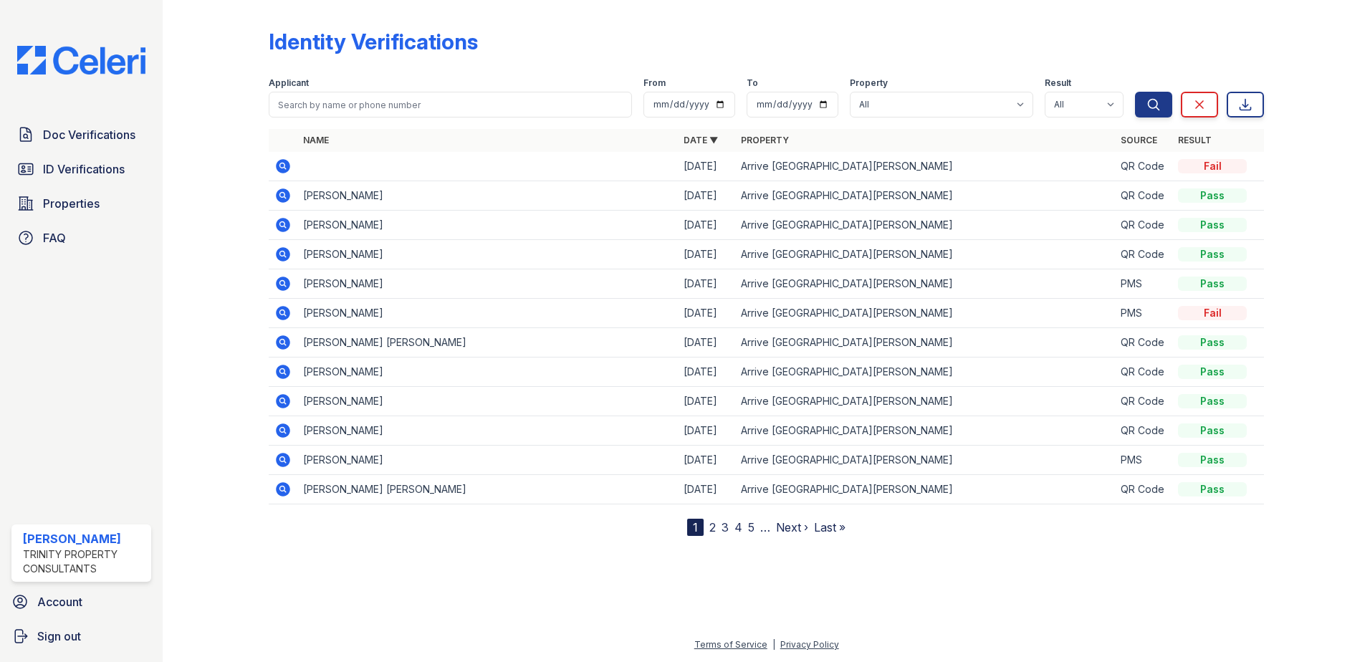
click at [279, 340] on icon at bounding box center [283, 342] width 14 height 14
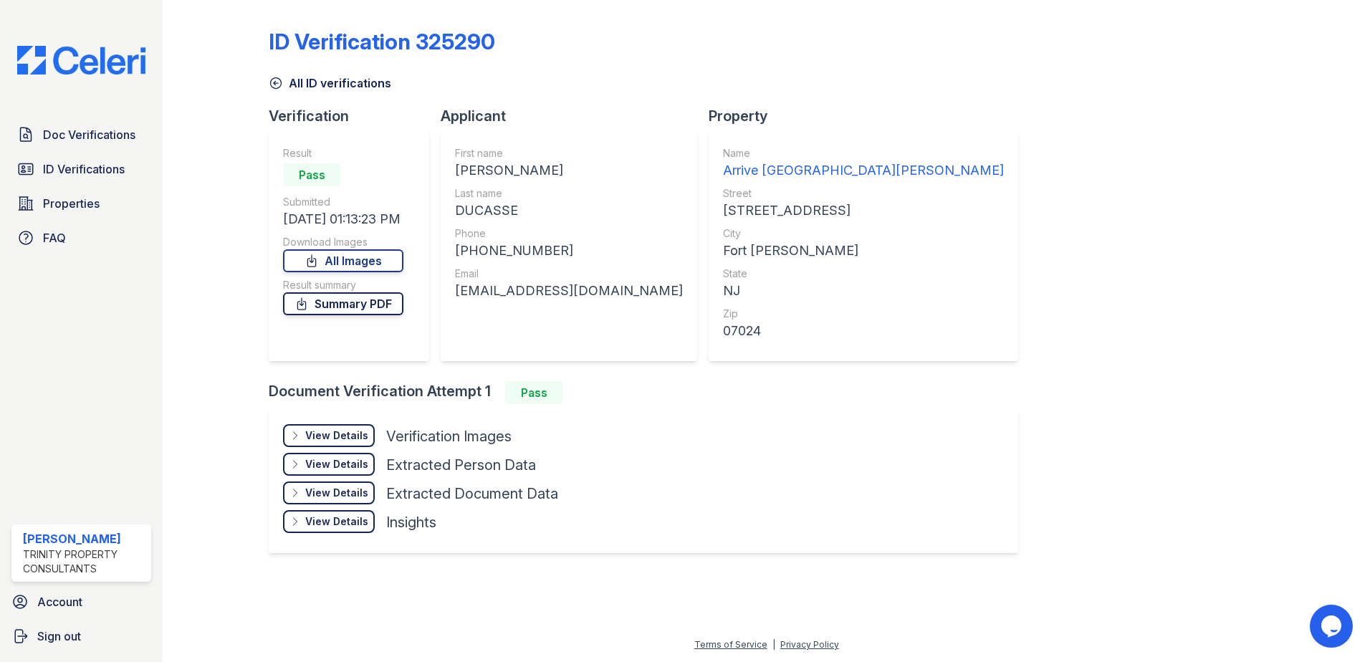
click at [340, 299] on link "Summary PDF" at bounding box center [343, 303] width 120 height 23
click at [82, 169] on span "ID Verifications" at bounding box center [84, 168] width 82 height 17
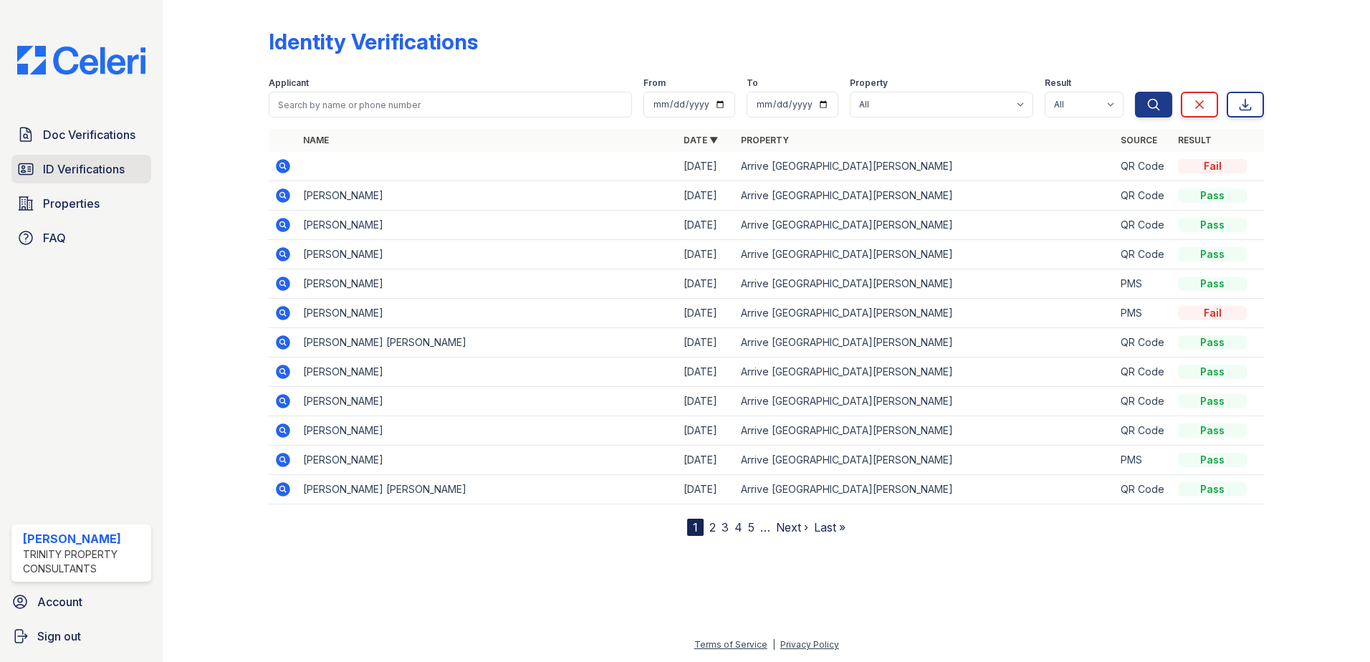
click at [44, 172] on span "ID Verifications" at bounding box center [84, 168] width 82 height 17
click at [98, 128] on span "Doc Verifications" at bounding box center [89, 134] width 92 height 17
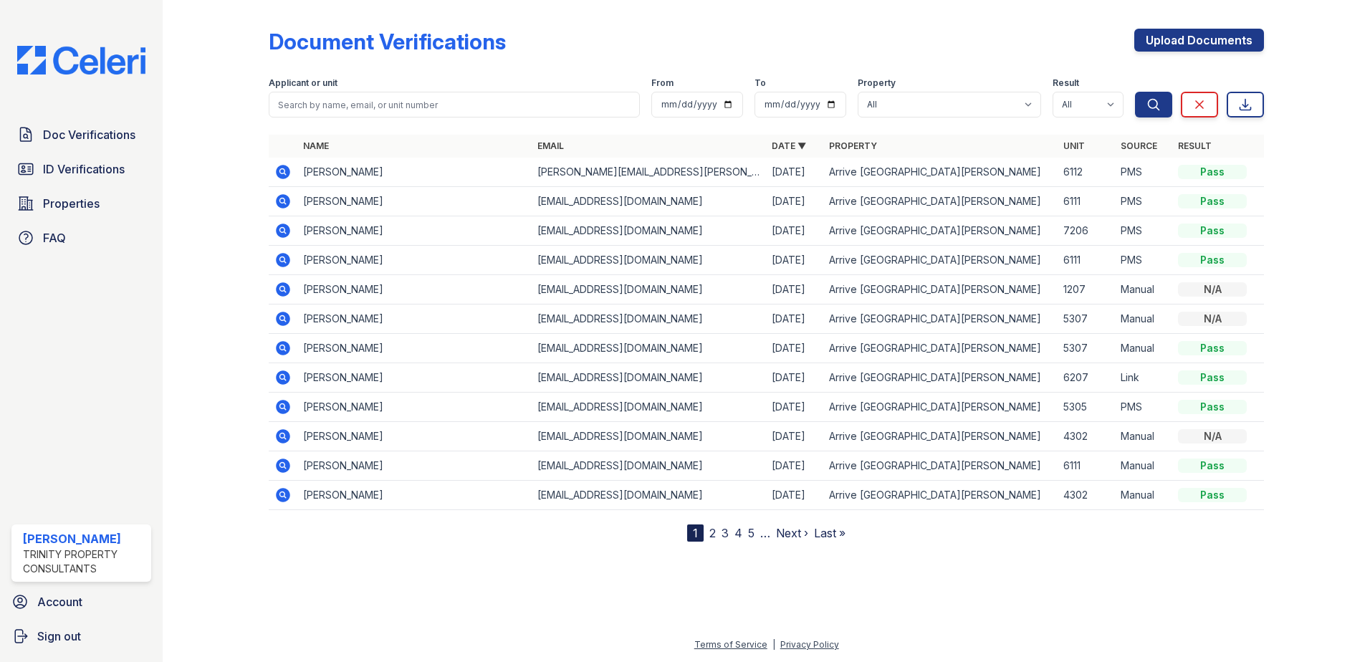
click at [98, 128] on span "Doc Verifications" at bounding box center [89, 134] width 92 height 17
drag, startPoint x: 1279, startPoint y: 1, endPoint x: 1196, endPoint y: 31, distance: 89.0
click at [1274, 1] on div "Document Verifications Upload Documents Filter Applicant or unit From To Proper…" at bounding box center [766, 282] width 1161 height 564
click at [1196, 31] on link "Upload Documents" at bounding box center [1199, 40] width 130 height 23
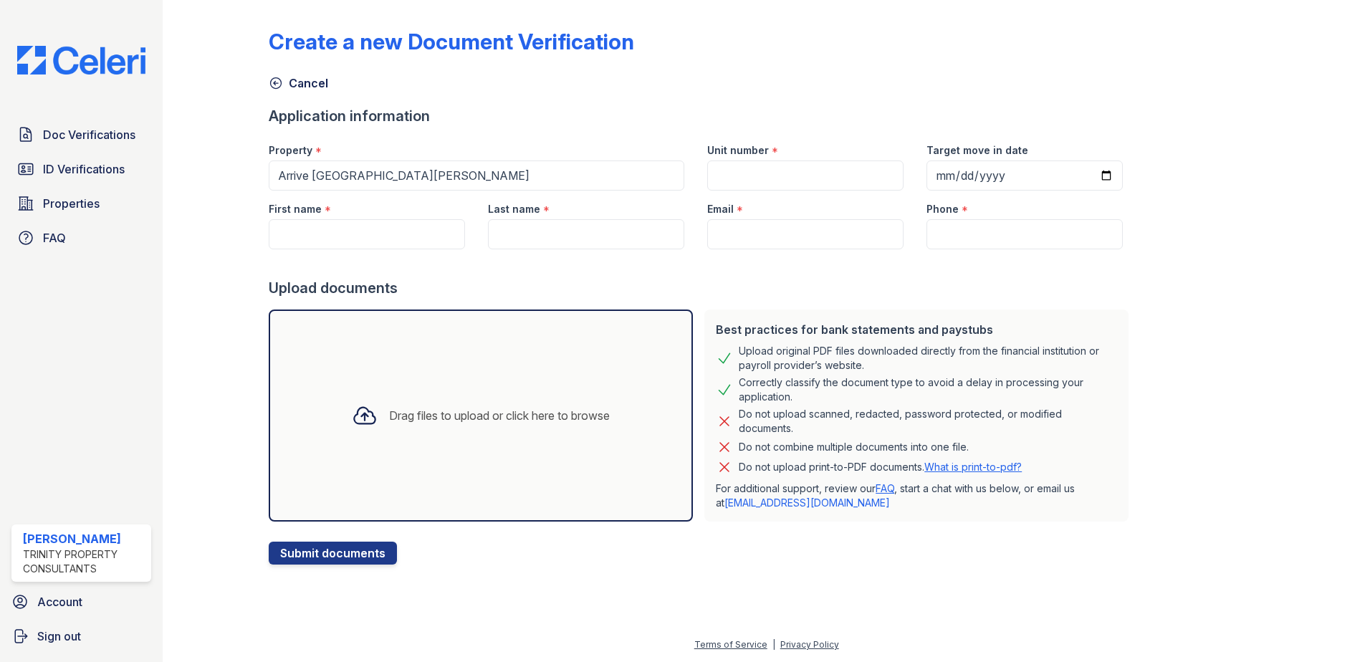
click at [1183, 39] on div "Create a new Document Verification" at bounding box center [766, 47] width 995 height 37
click at [323, 223] on input "First name" at bounding box center [367, 234] width 196 height 30
drag, startPoint x: 87, startPoint y: 134, endPoint x: 49, endPoint y: 176, distance: 56.3
click at [380, 234] on input "First name" at bounding box center [367, 234] width 196 height 30
paste input "KAILA STEPHANIE DUCASSE"
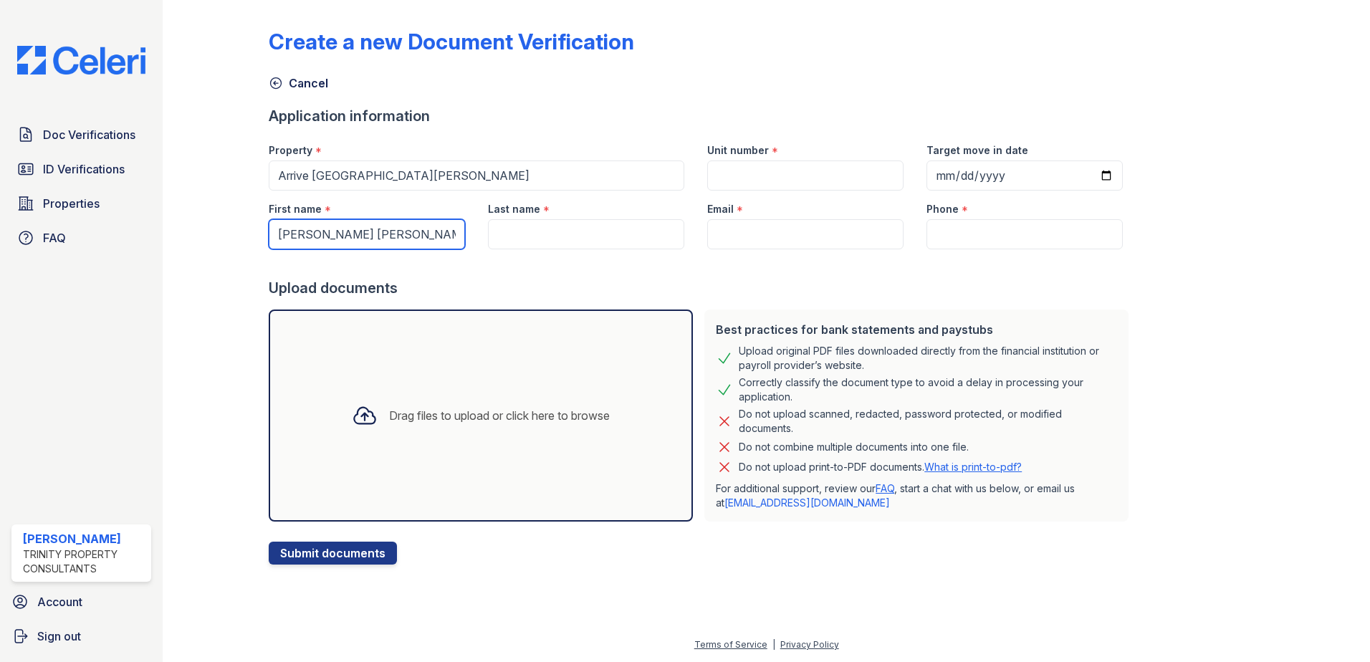
drag, startPoint x: 314, startPoint y: 234, endPoint x: 372, endPoint y: 234, distance: 58.0
click at [372, 234] on input "KAILA STEPHANIE DUCASSE" at bounding box center [367, 234] width 196 height 30
drag, startPoint x: 380, startPoint y: 236, endPoint x: 438, endPoint y: 231, distance: 58.9
click at [438, 231] on input "KAILA STEPHANIE DUCASSE" at bounding box center [367, 234] width 196 height 30
type input "[PERSON_NAME]"
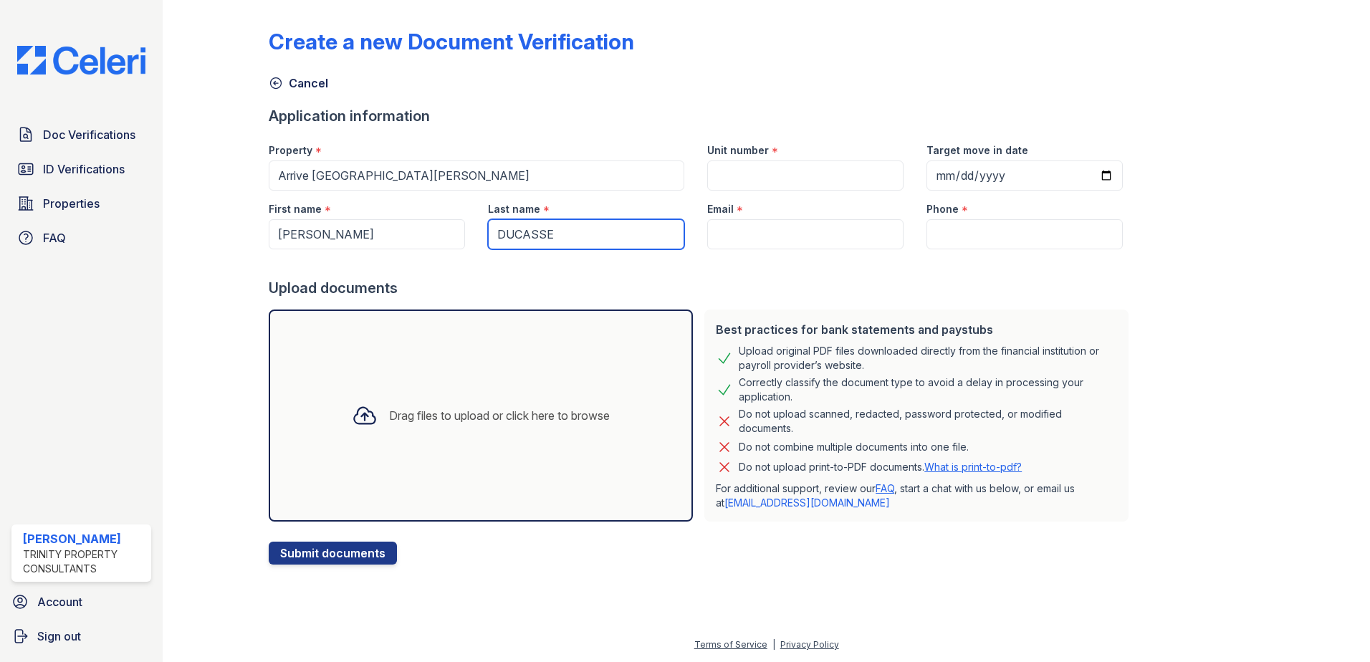
type input "DUCASSE"
drag, startPoint x: 390, startPoint y: 237, endPoint x: 314, endPoint y: 230, distance: 76.3
click at [314, 230] on input "[PERSON_NAME]" at bounding box center [367, 234] width 196 height 30
type input "KAILA"
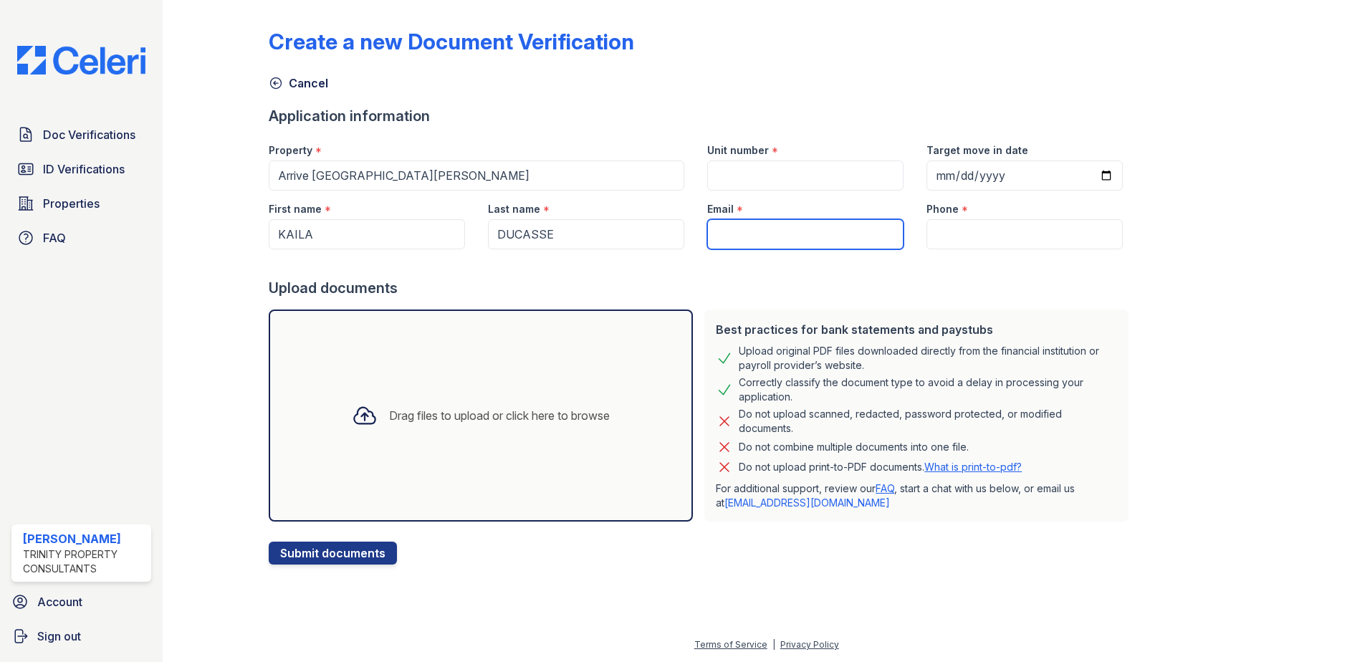
drag, startPoint x: 802, startPoint y: 225, endPoint x: 788, endPoint y: 228, distance: 13.9
click at [800, 225] on input "Email" at bounding box center [805, 234] width 196 height 30
paste input "[EMAIL_ADDRESS][DOMAIN_NAME]"
type input "[EMAIL_ADDRESS][DOMAIN_NAME]"
click at [787, 170] on input "Unit number" at bounding box center [805, 175] width 196 height 30
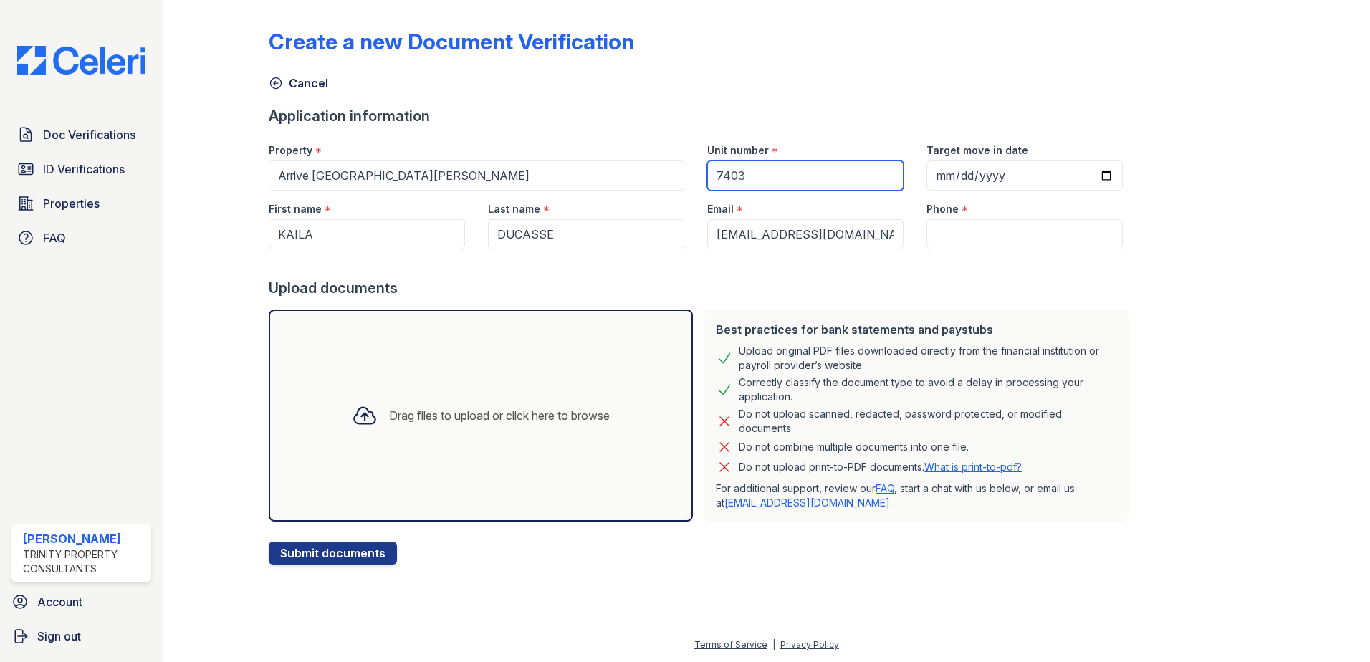
type input "7403"
click at [984, 175] on input "Target move in date" at bounding box center [1024, 175] width 196 height 30
click at [927, 175] on input "Target move in date" at bounding box center [1024, 175] width 196 height 30
type input "20255-10-01"
type input "2025-10-01"
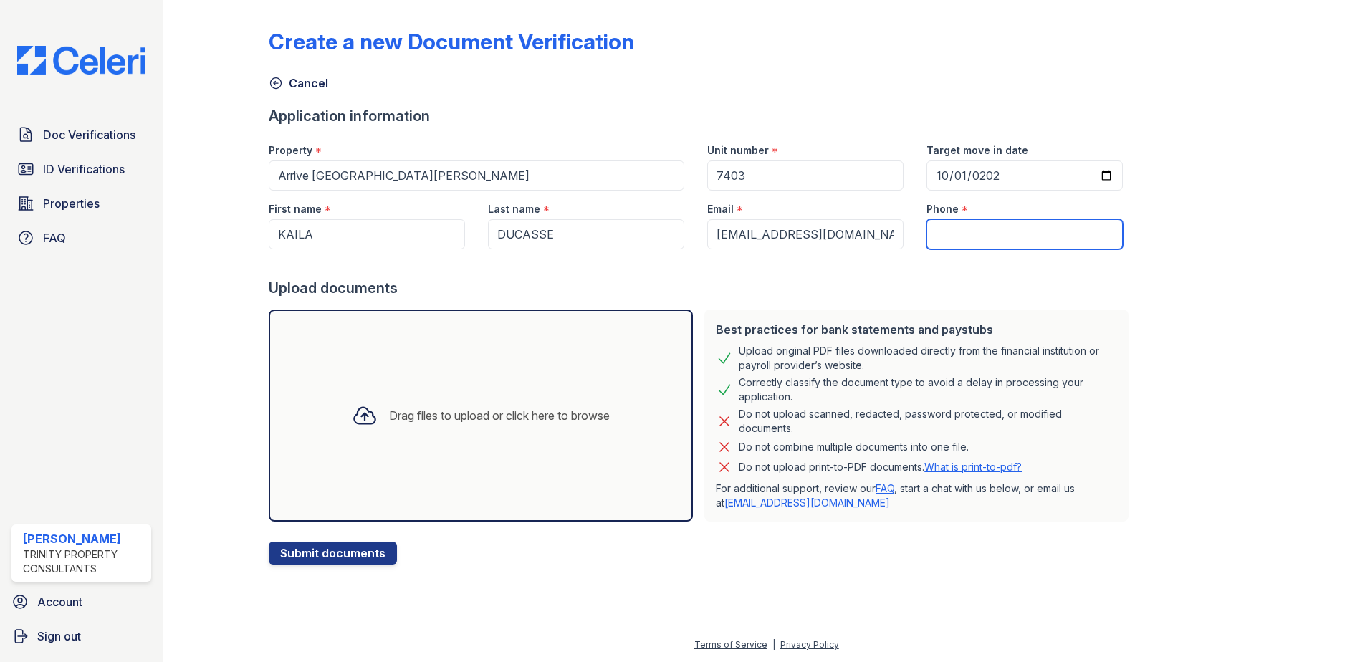
click at [936, 243] on input "Phone" at bounding box center [1024, 234] width 196 height 30
paste input "[PHONE_NUMBER]"
drag, startPoint x: 935, startPoint y: 229, endPoint x: 825, endPoint y: 207, distance: 111.8
click at [850, 221] on div "First name * KAILA Last name * DUCASSE Email * kailad1991@yahoo.com Phone * +16…" at bounding box center [695, 220] width 877 height 59
type input "16469610062"
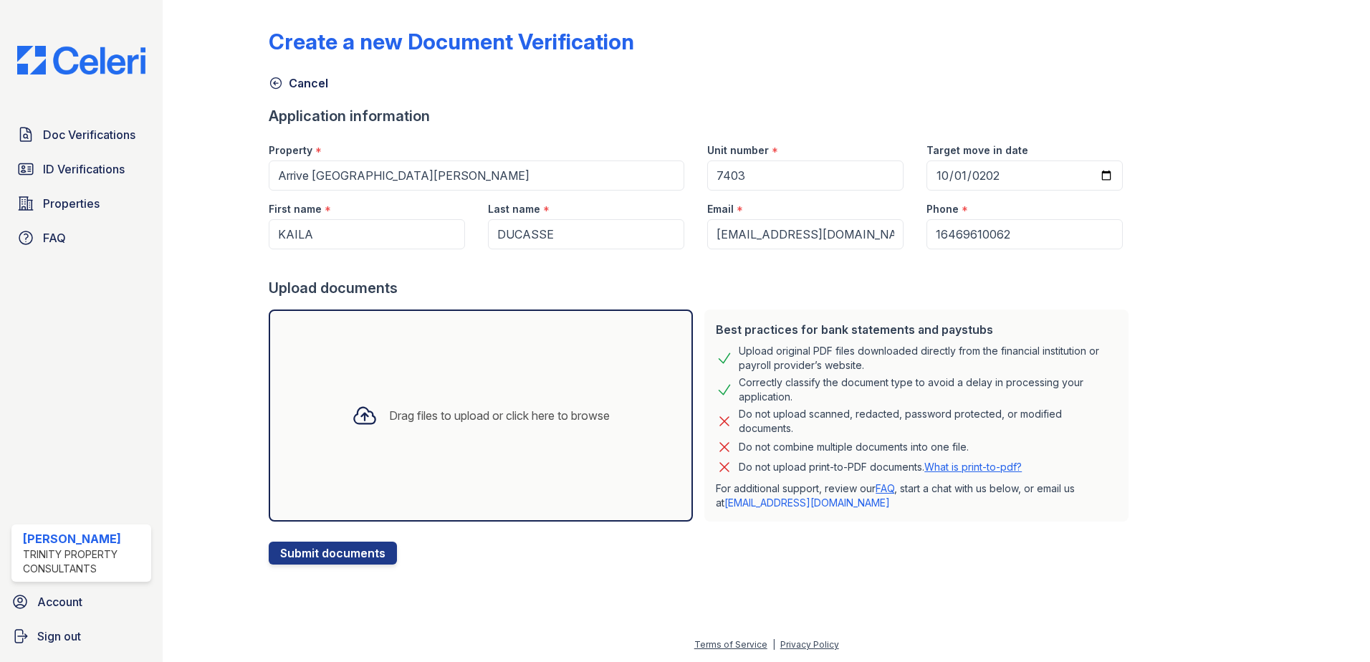
drag, startPoint x: 457, startPoint y: 299, endPoint x: 411, endPoint y: 366, distance: 81.5
click at [454, 289] on form "Application information Property * Arrive Fort Lee Unit number * 7403 Target mo…" at bounding box center [701, 335] width 865 height 458
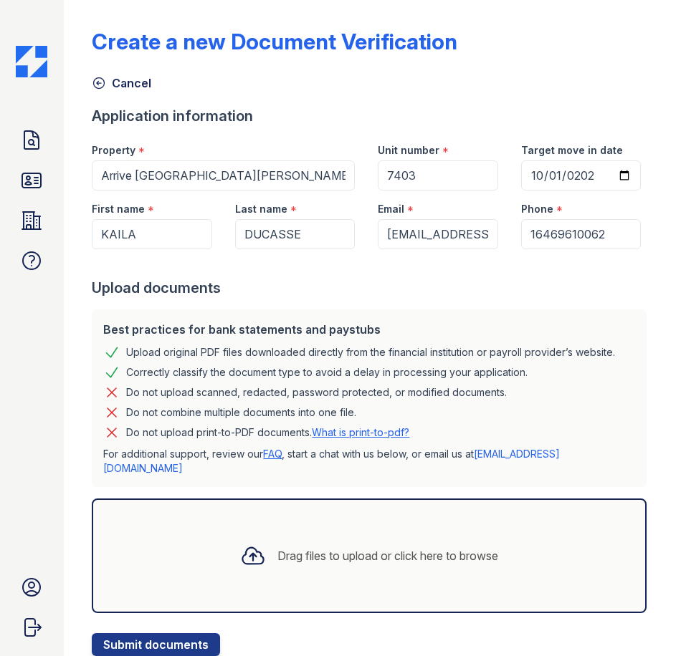
click at [193, 587] on div "Drag files to upload or click here to browse" at bounding box center [369, 556] width 554 height 115
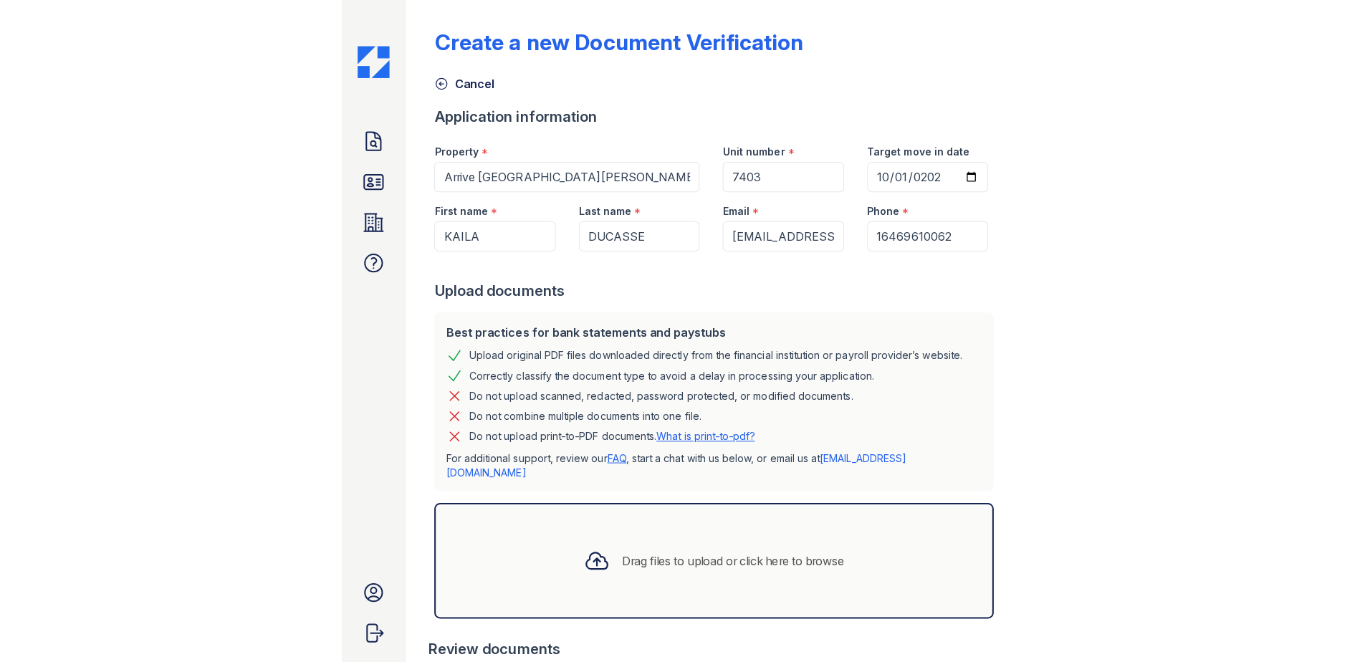
scroll to position [37, 0]
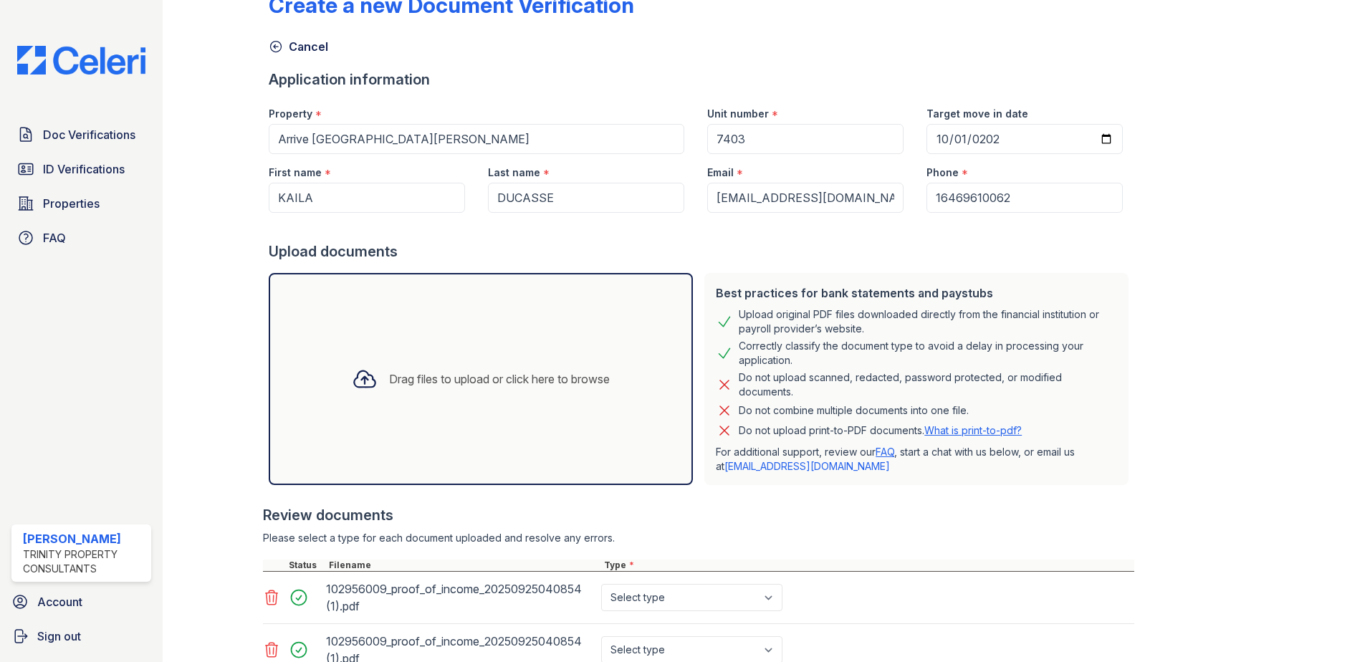
click at [540, 364] on div "Drag files to upload or click here to browse" at bounding box center [480, 379] width 281 height 49
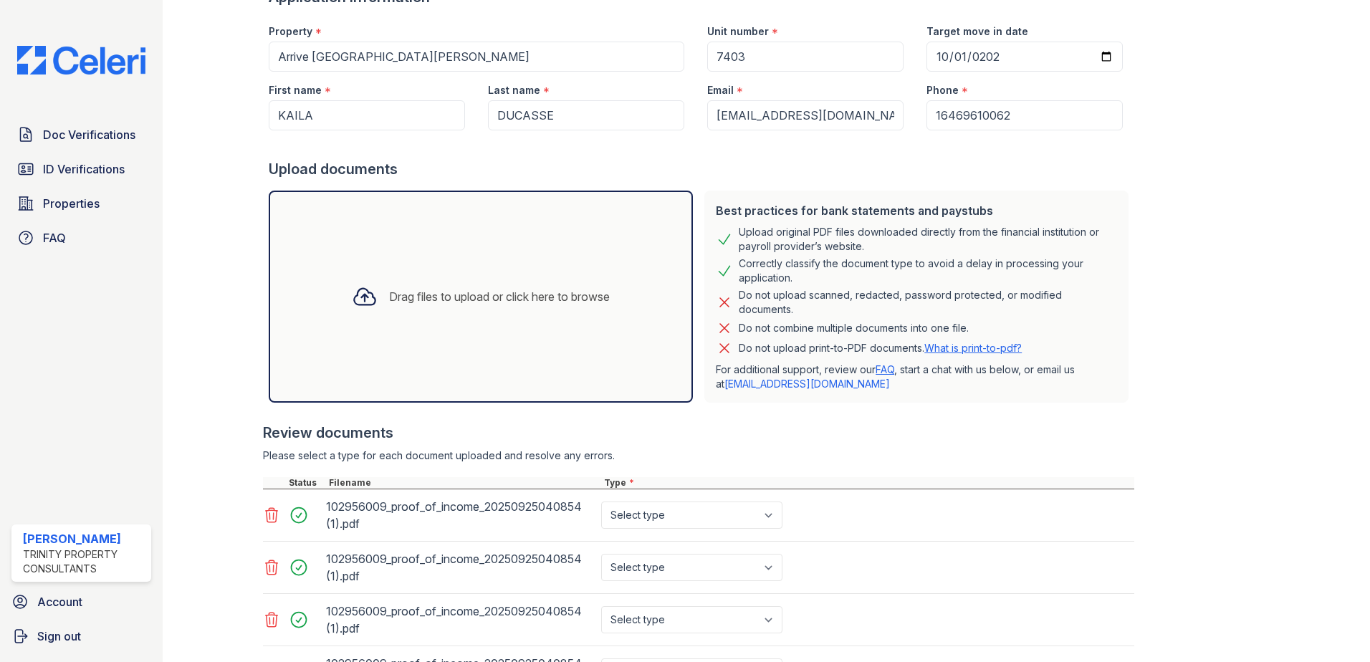
scroll to position [251, 0]
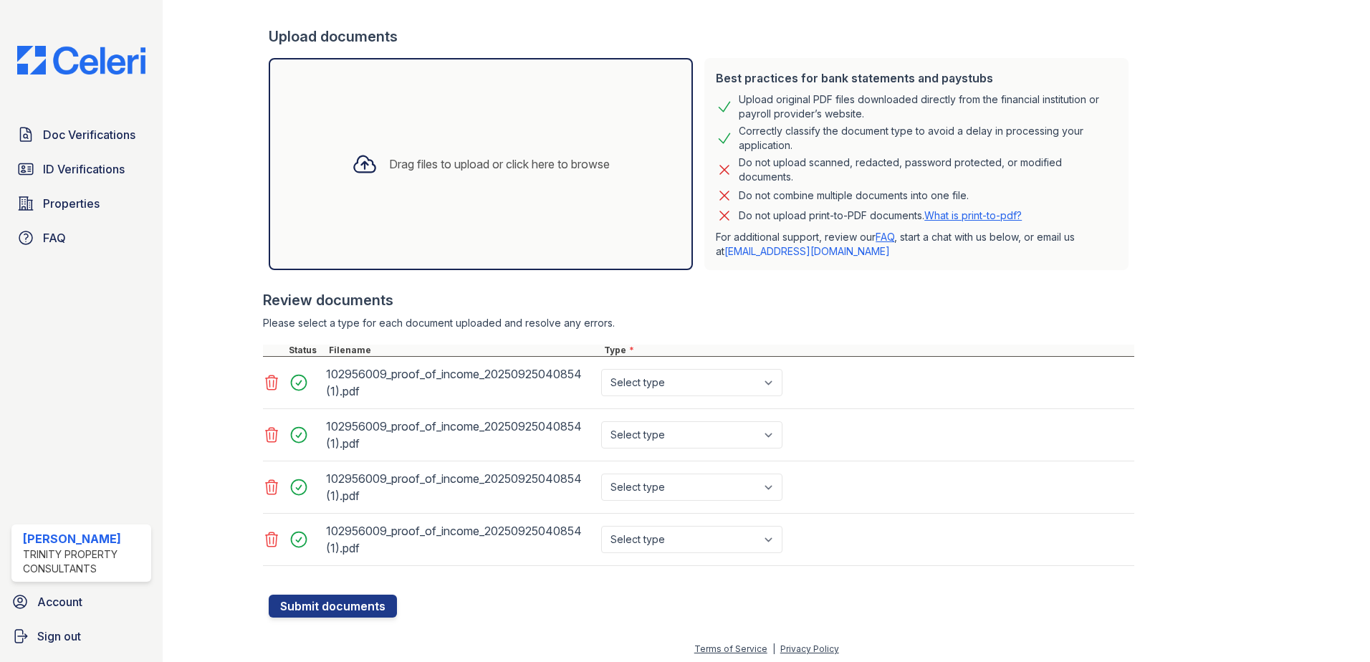
drag, startPoint x: 275, startPoint y: 385, endPoint x: 282, endPoint y: 418, distance: 34.4
click at [274, 385] on icon at bounding box center [271, 382] width 17 height 17
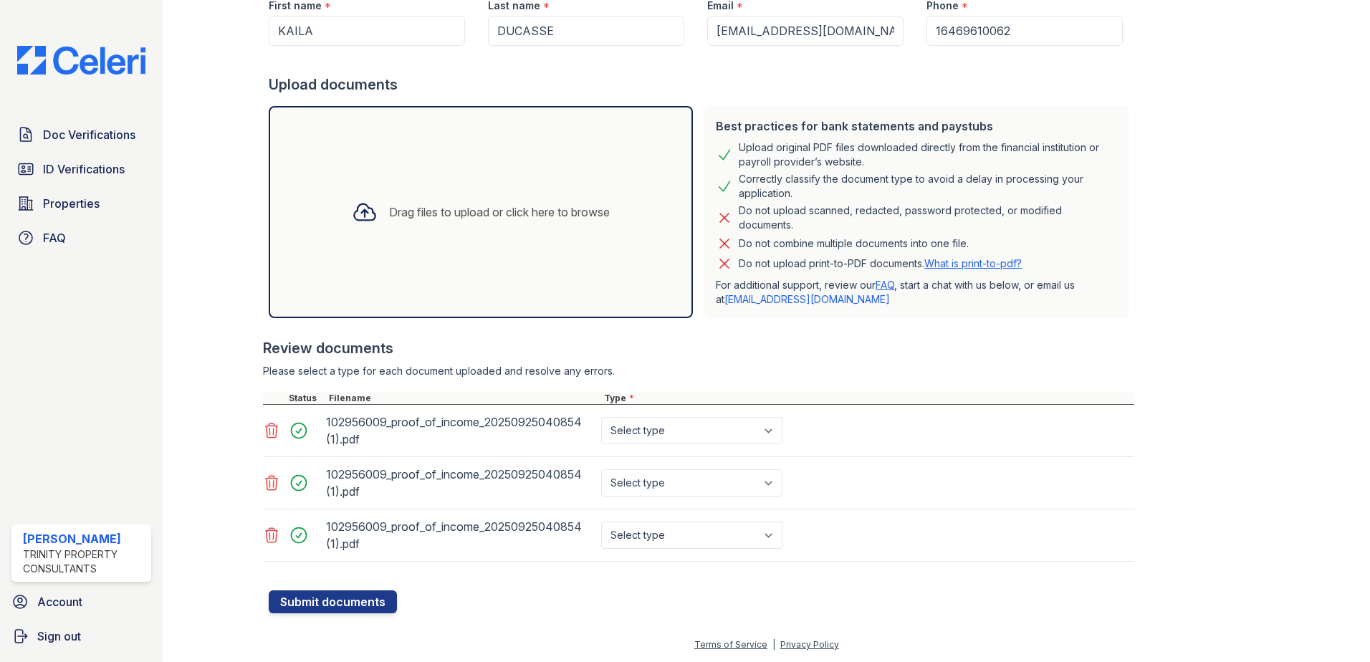
click at [267, 426] on icon at bounding box center [271, 430] width 17 height 17
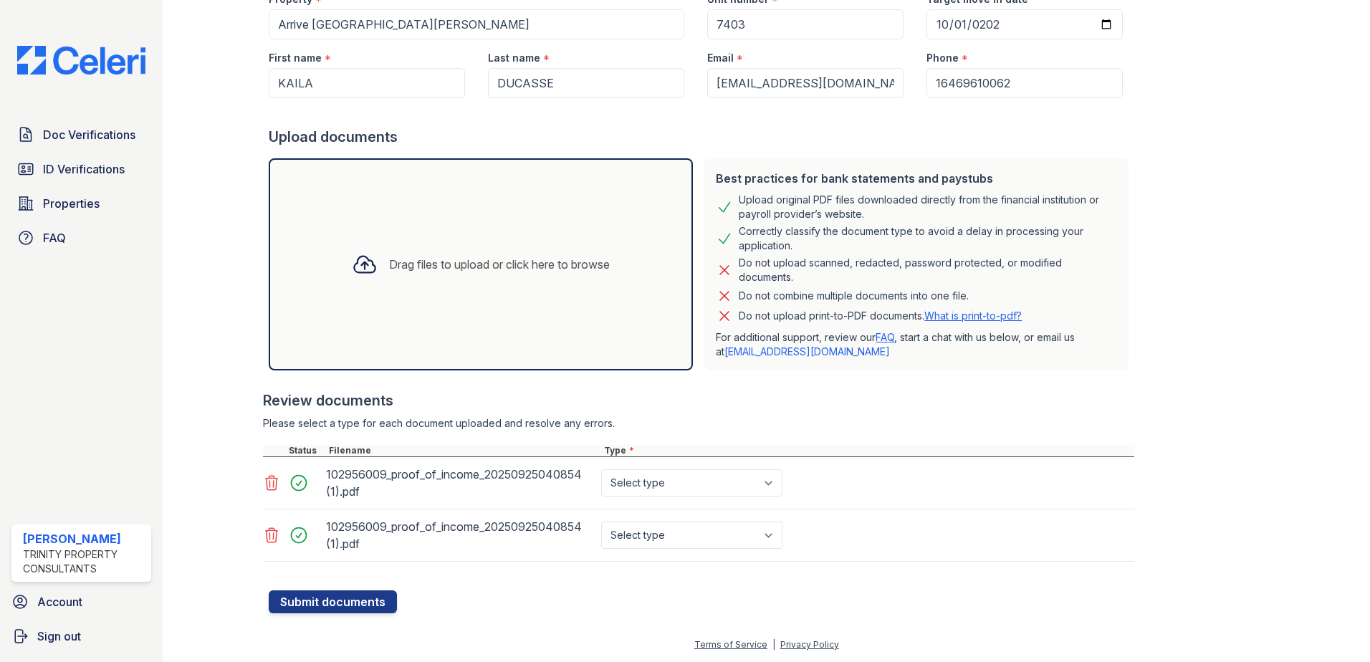
click at [268, 486] on icon at bounding box center [271, 482] width 17 height 17
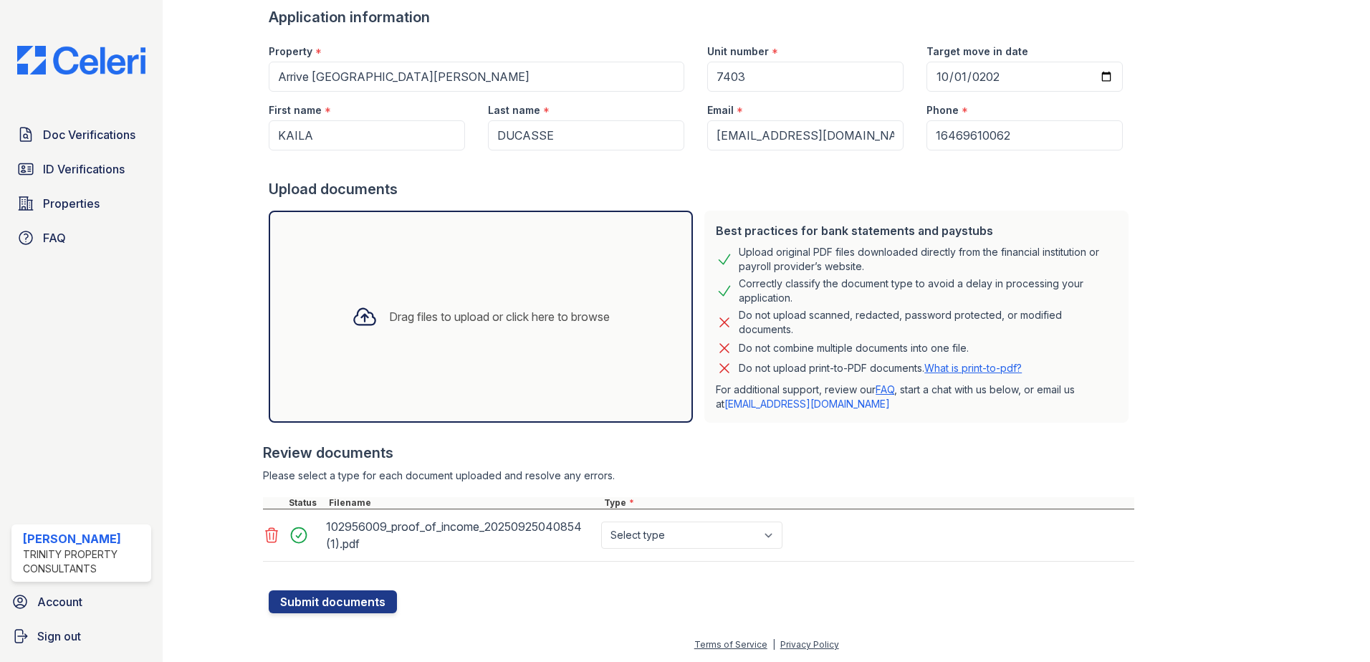
scroll to position [99, 0]
click at [712, 537] on select "Select type Paystub Bank Statement Offer Letter Tax Documents Benefit Award Let…" at bounding box center [691, 535] width 181 height 27
select select "tax_documents"
click at [601, 522] on select "Select type Paystub Bank Statement Offer Letter Tax Documents Benefit Award Let…" at bounding box center [691, 535] width 181 height 27
click at [335, 602] on button "Submit documents" at bounding box center [333, 601] width 128 height 23
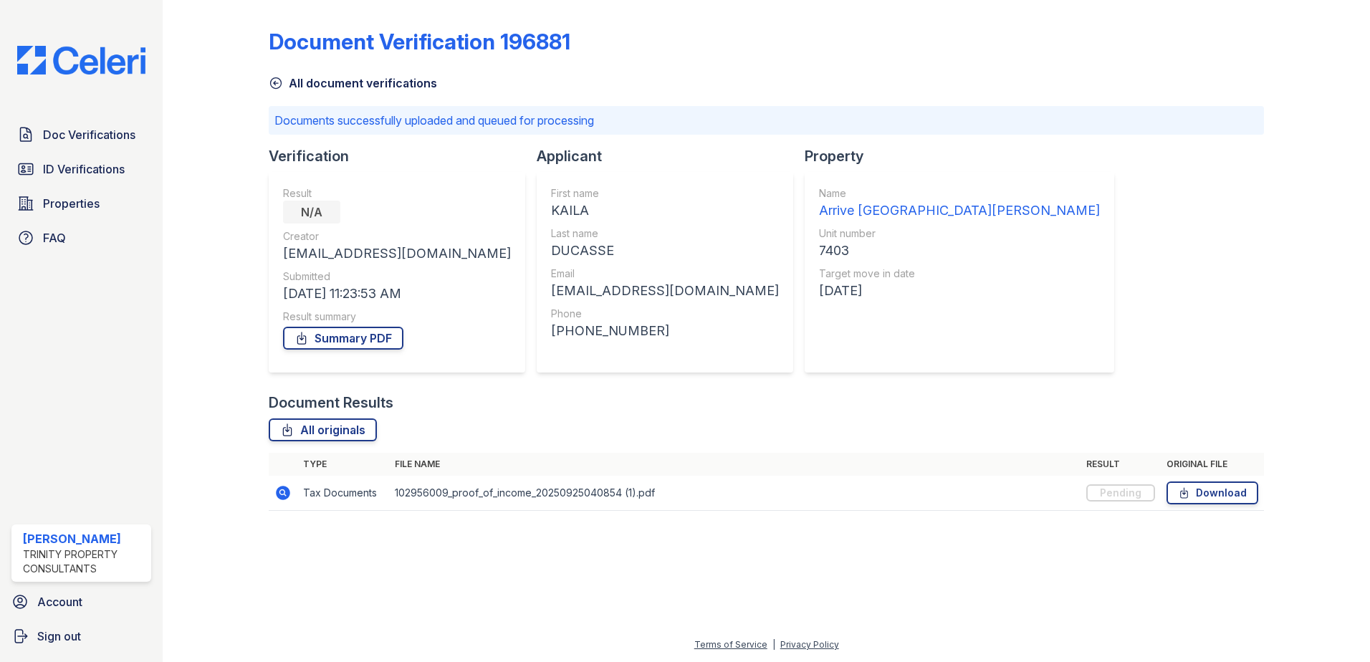
click at [1085, 86] on div "All document verifications" at bounding box center [766, 79] width 995 height 26
click at [79, 128] on span "Doc Verifications" at bounding box center [89, 134] width 92 height 17
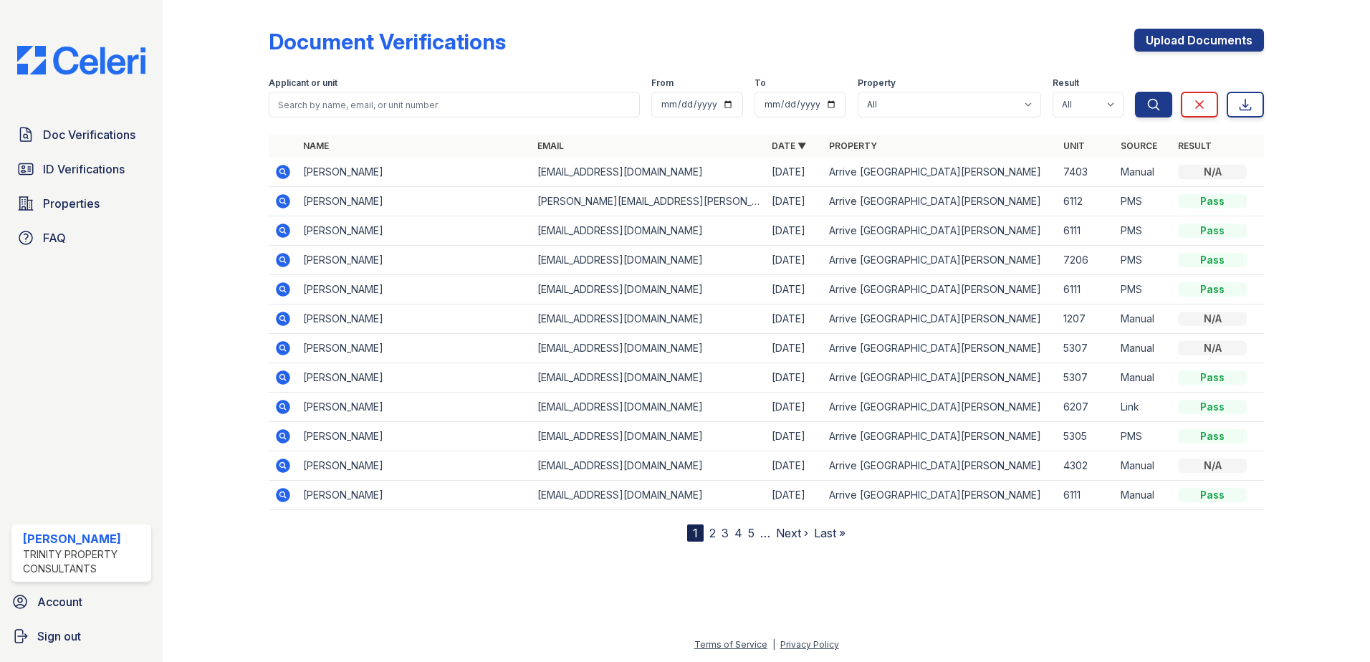
click at [711, 535] on link "2" at bounding box center [712, 533] width 6 height 14
click at [725, 532] on nav "« First ‹ Prev 1 2 3 4 5 6 … Next › Last »" at bounding box center [766, 532] width 246 height 17
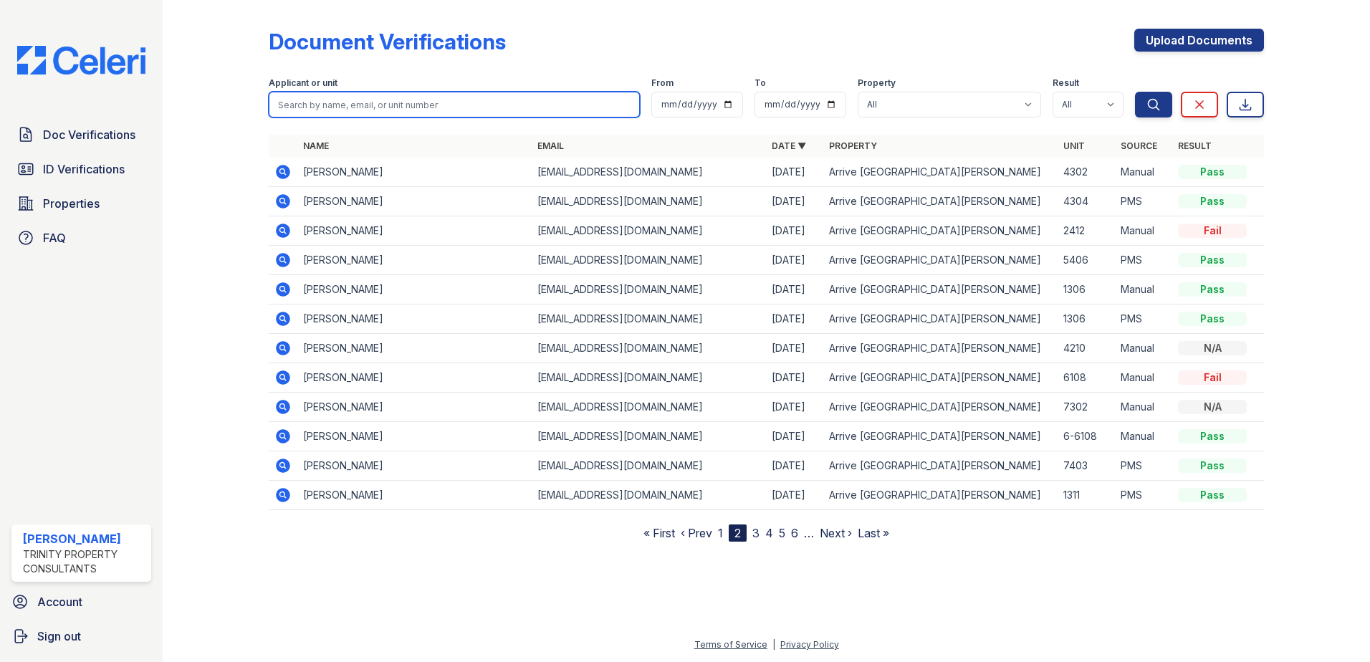
click at [323, 104] on input "search" at bounding box center [454, 105] width 371 height 26
type input "jaile"
click at [1135, 92] on button "Search" at bounding box center [1153, 105] width 37 height 26
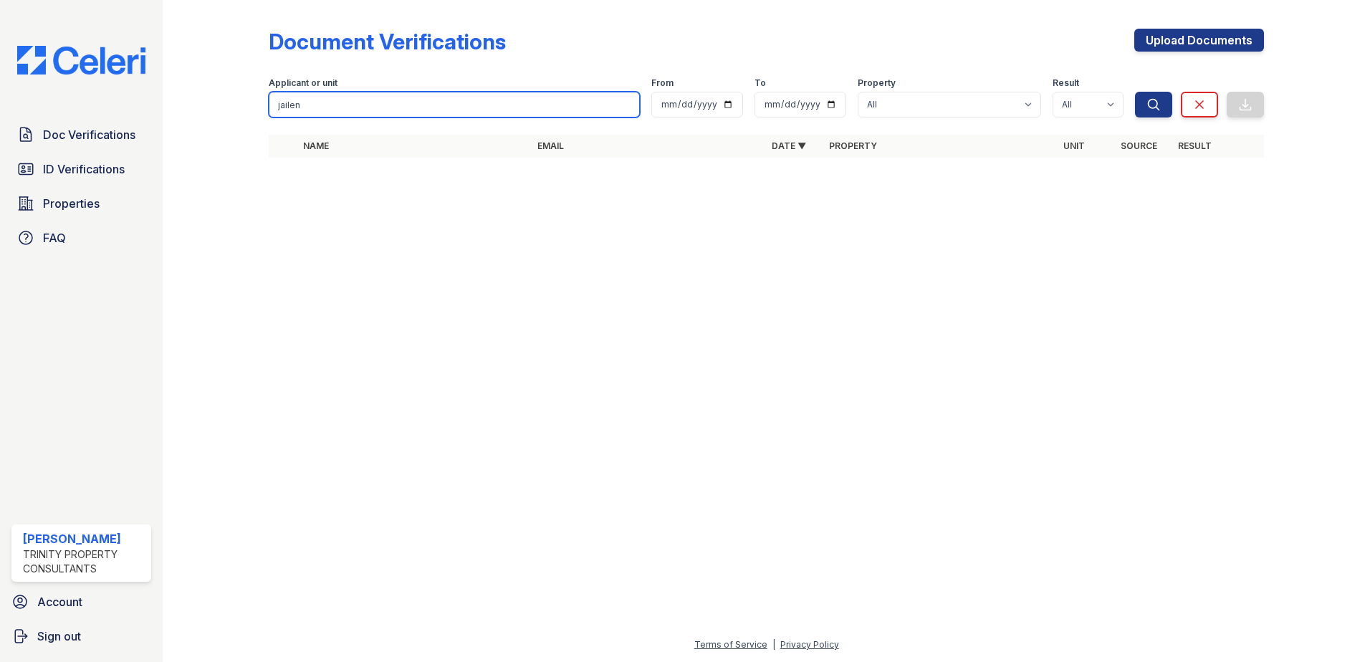
type input "Jailene Hernandez"
click at [1135, 92] on button "Search" at bounding box center [1153, 105] width 37 height 26
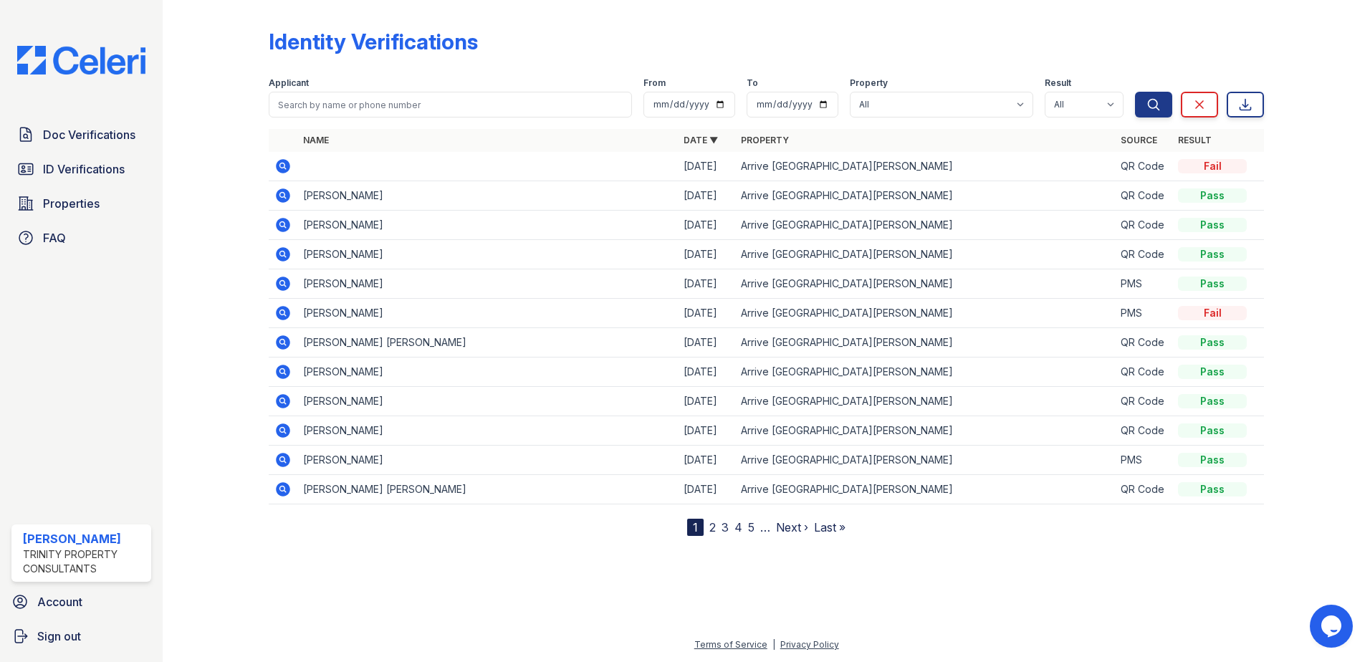
click at [327, 345] on td "[PERSON_NAME] [PERSON_NAME]" at bounding box center [487, 342] width 380 height 29
drag, startPoint x: 443, startPoint y: 345, endPoint x: 296, endPoint y: 338, distance: 147.0
click at [296, 338] on tr "KAILA STEPHANIE DUCASSE 09/24/25 Arrive Fort Lee QR Code Pass" at bounding box center [766, 342] width 995 height 29
copy td "[PERSON_NAME] [PERSON_NAME]"
click at [350, 342] on td "[PERSON_NAME] [PERSON_NAME]" at bounding box center [487, 342] width 380 height 29
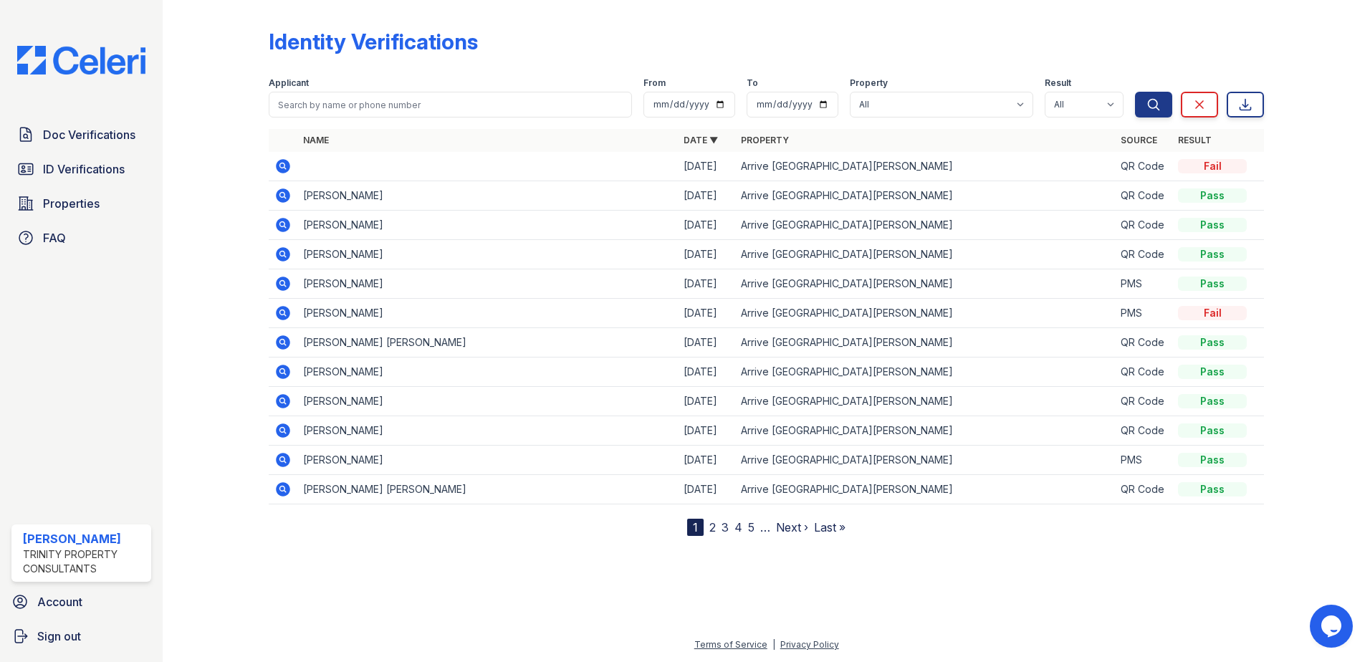
click at [288, 342] on icon at bounding box center [283, 342] width 14 height 14
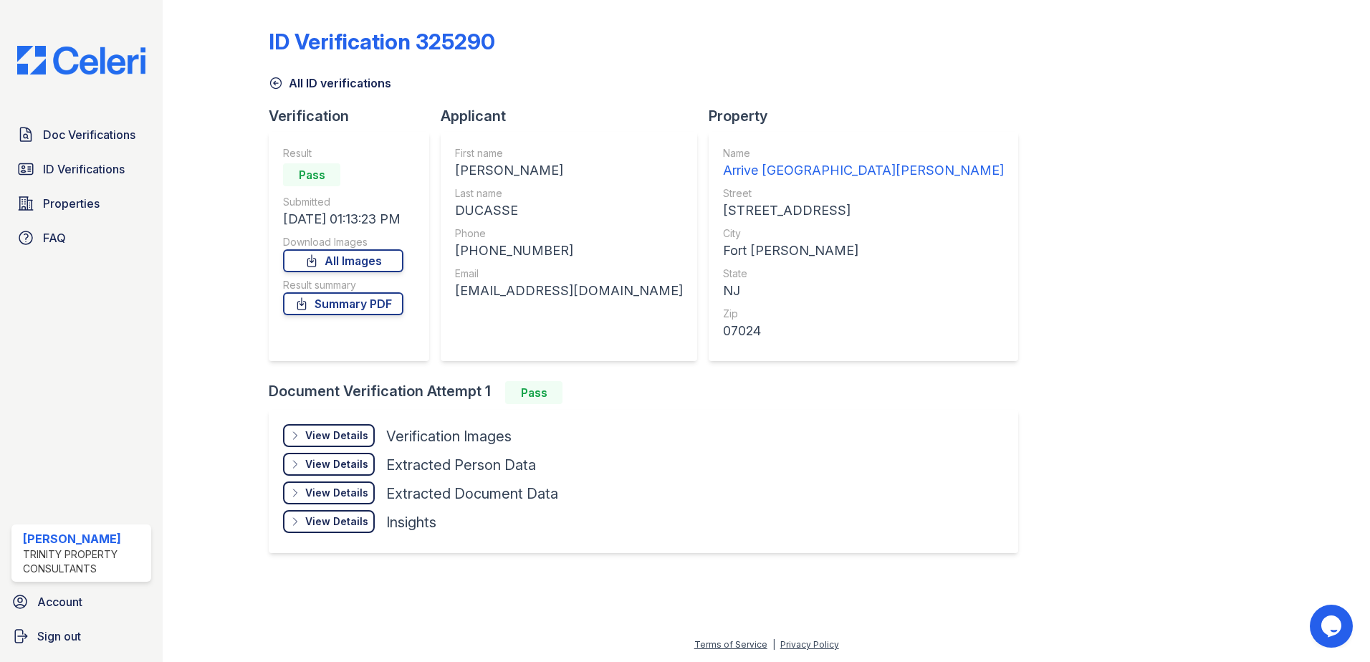
click at [559, 288] on div "[EMAIL_ADDRESS][DOMAIN_NAME]" at bounding box center [569, 291] width 228 height 20
click at [558, 289] on div "[EMAIL_ADDRESS][DOMAIN_NAME]" at bounding box center [569, 291] width 228 height 20
copy div "[EMAIL_ADDRESS][DOMAIN_NAME]"
click at [483, 253] on div "[PHONE_NUMBER]" at bounding box center [569, 251] width 228 height 20
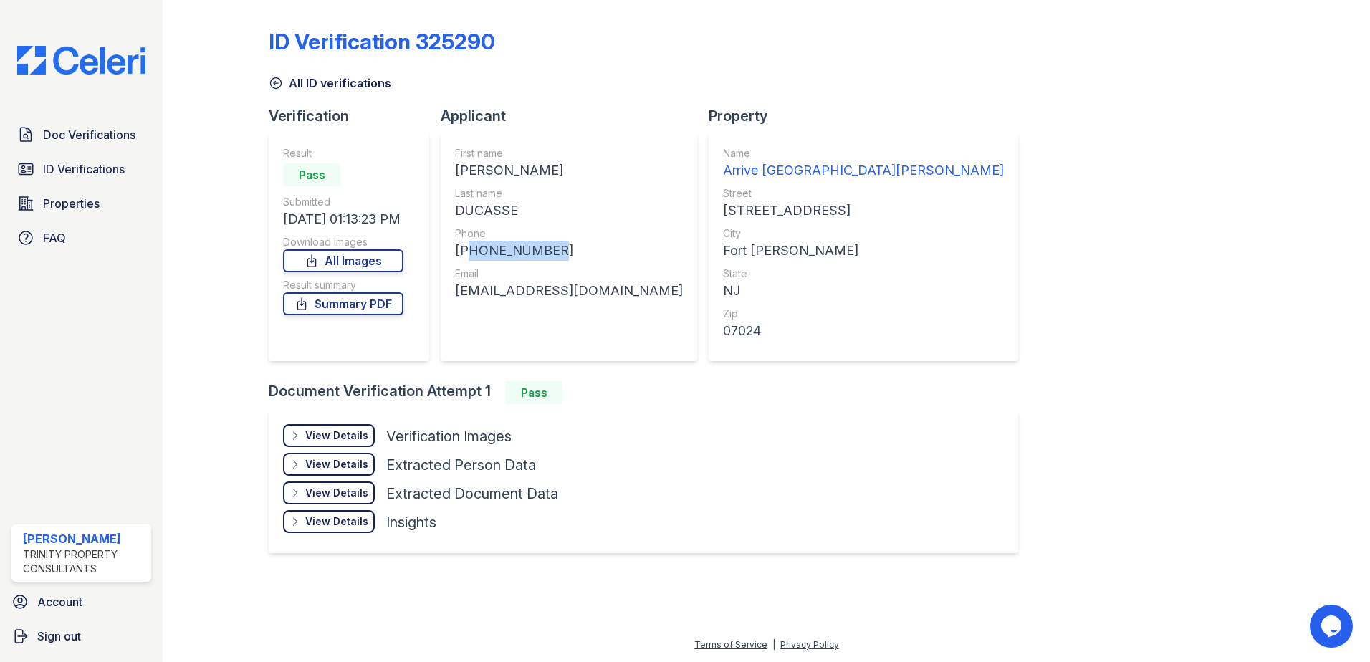
click at [483, 253] on div "[PHONE_NUMBER]" at bounding box center [569, 251] width 228 height 20
copy div "[PHONE_NUMBER]"
click at [362, 301] on link "Summary PDF" at bounding box center [343, 303] width 120 height 23
click at [99, 143] on link "Doc Verifications" at bounding box center [81, 134] width 140 height 29
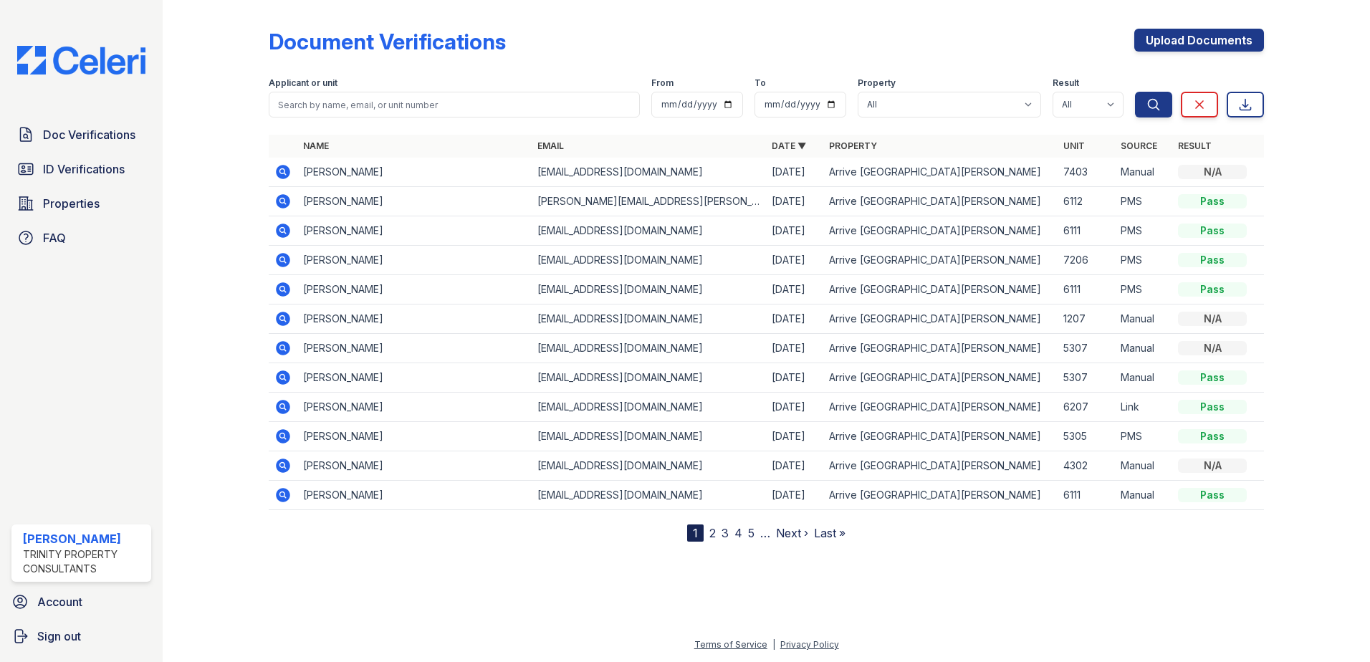
click at [286, 170] on icon at bounding box center [283, 172] width 14 height 14
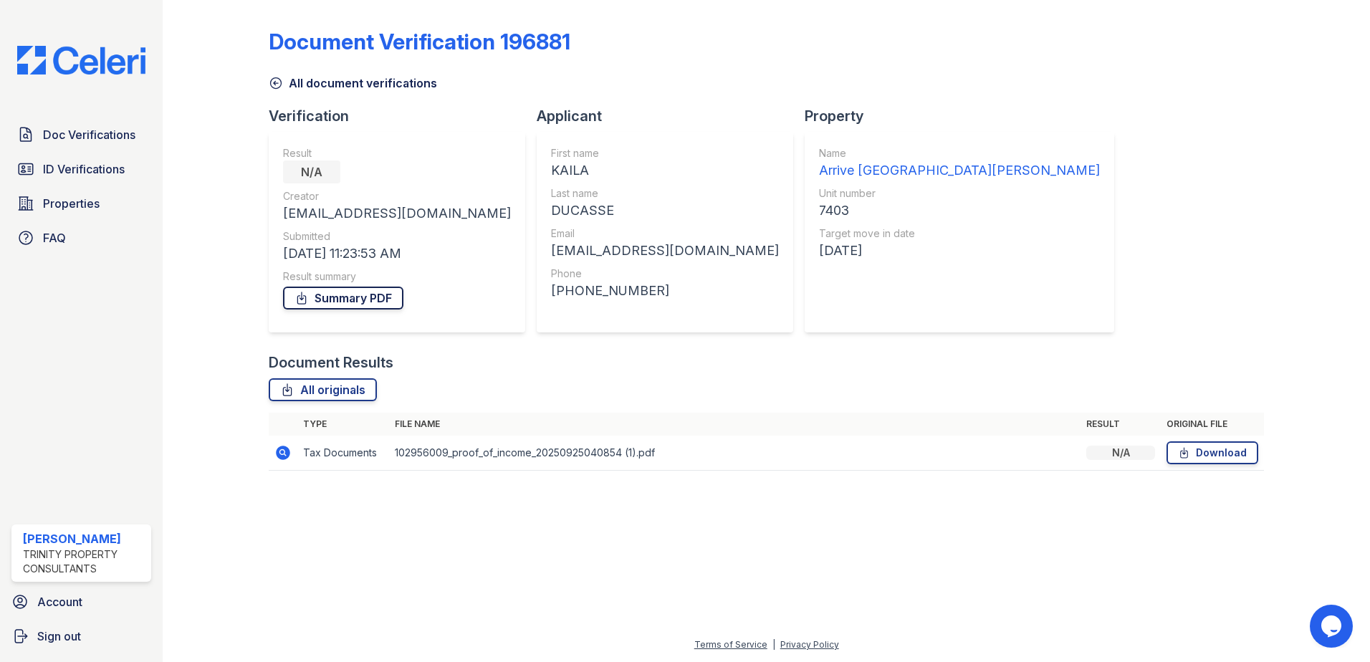
click at [351, 303] on link "Summary PDF" at bounding box center [343, 298] width 120 height 23
click at [92, 167] on span "ID Verifications" at bounding box center [84, 168] width 82 height 17
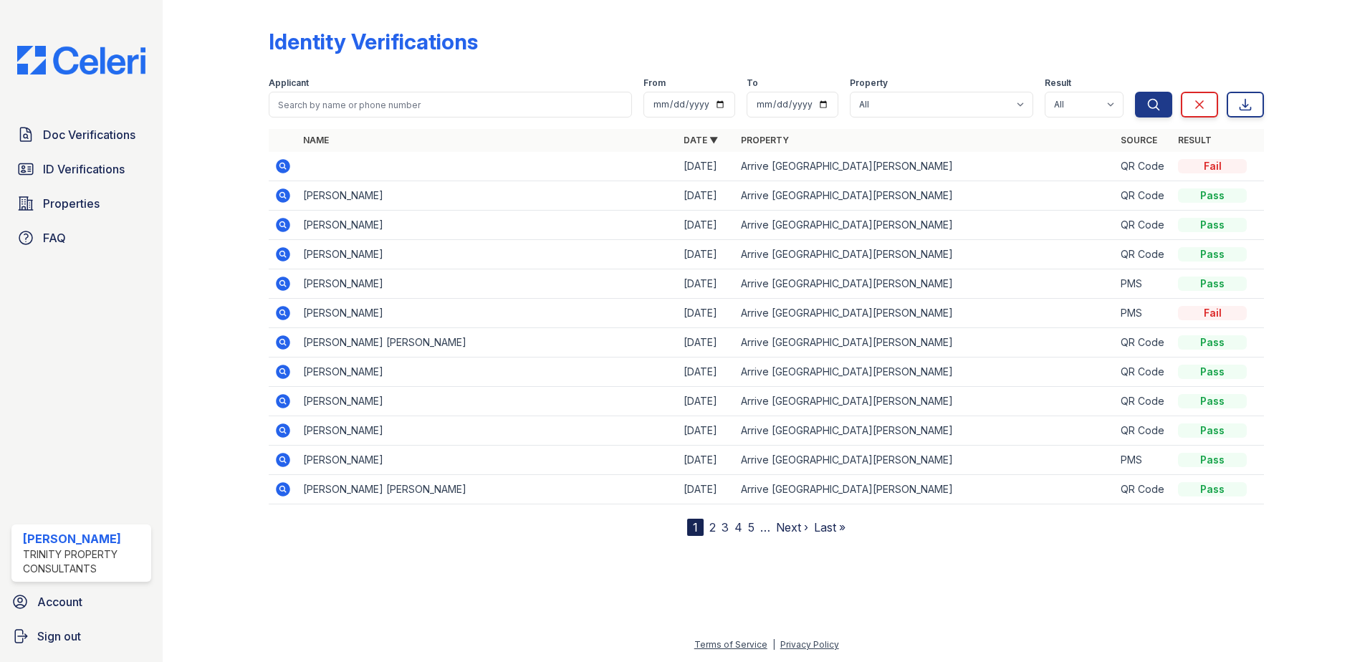
click at [330, 343] on td "KAILA STEPHANIE DUCASSE" at bounding box center [487, 342] width 380 height 29
click at [277, 337] on icon at bounding box center [282, 342] width 17 height 17
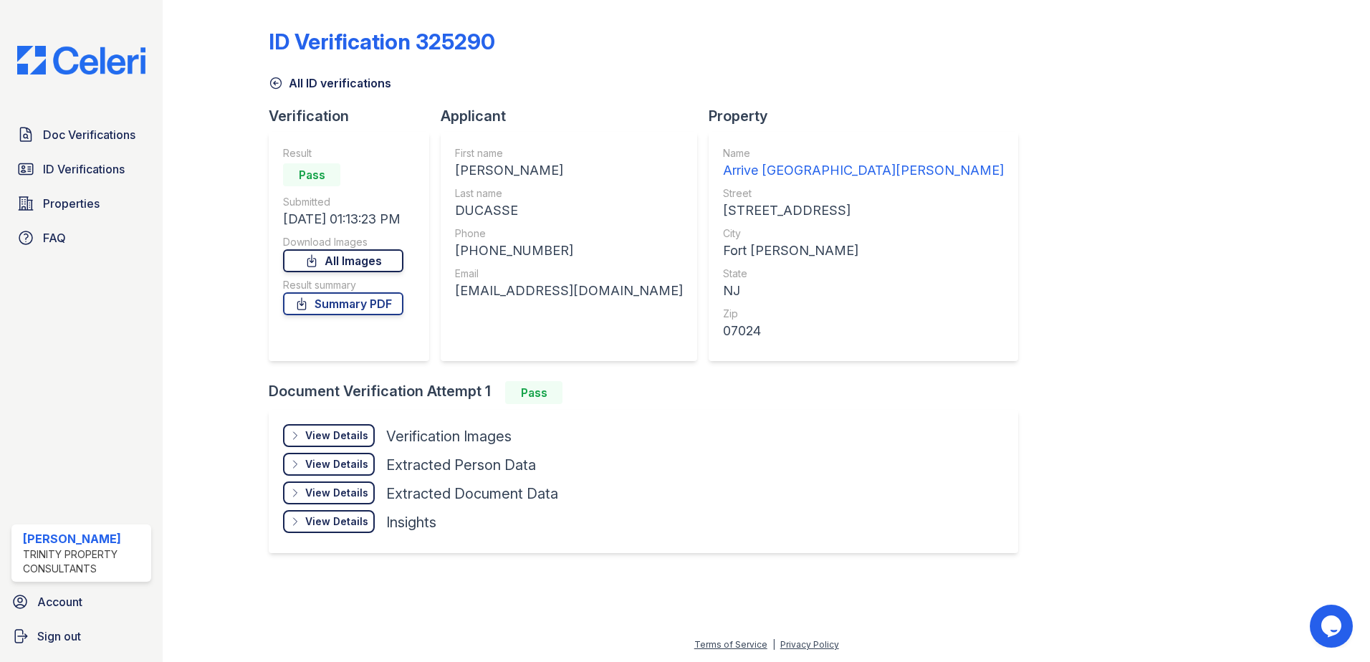
click at [365, 255] on link "All Images" at bounding box center [343, 260] width 120 height 23
